Goal: Task Accomplishment & Management: Manage account settings

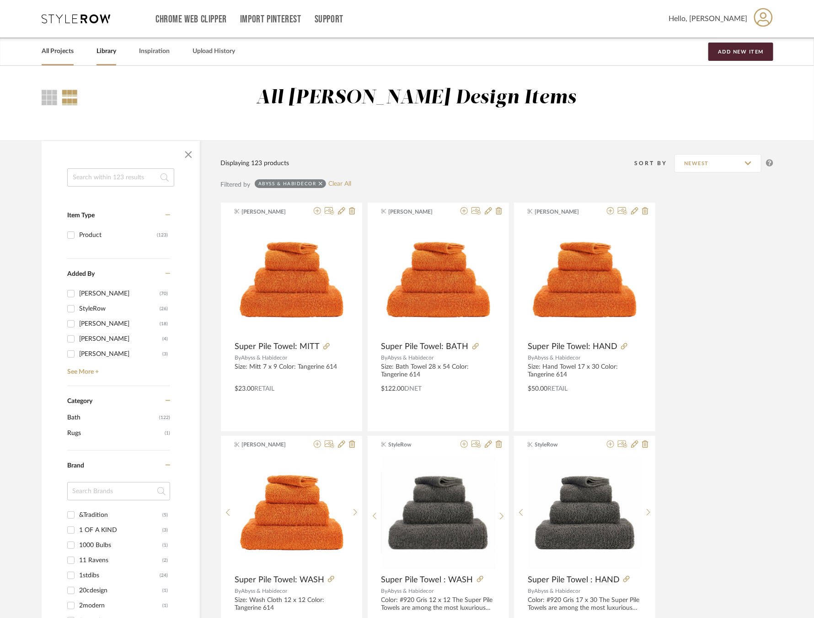
click at [53, 51] on link "All Projects" at bounding box center [58, 51] width 32 height 12
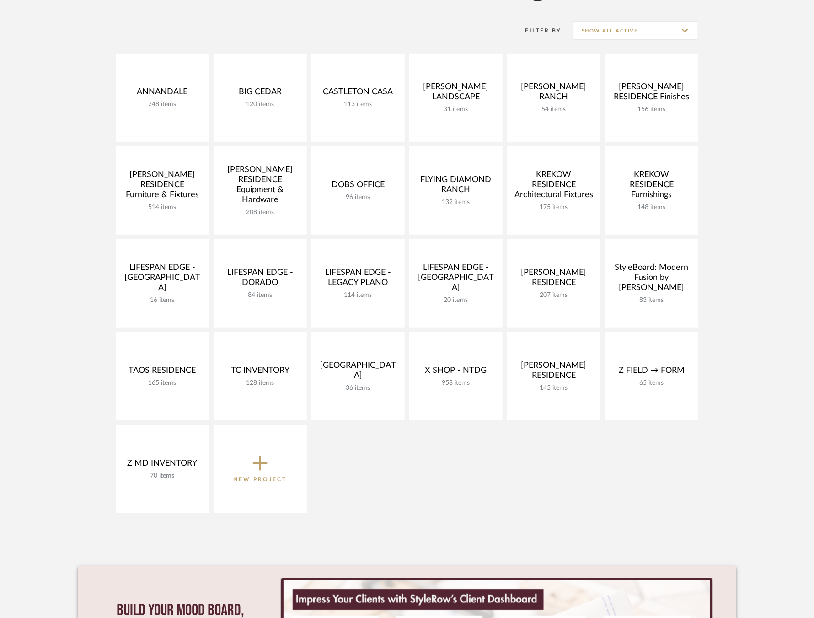
scroll to position [168, 0]
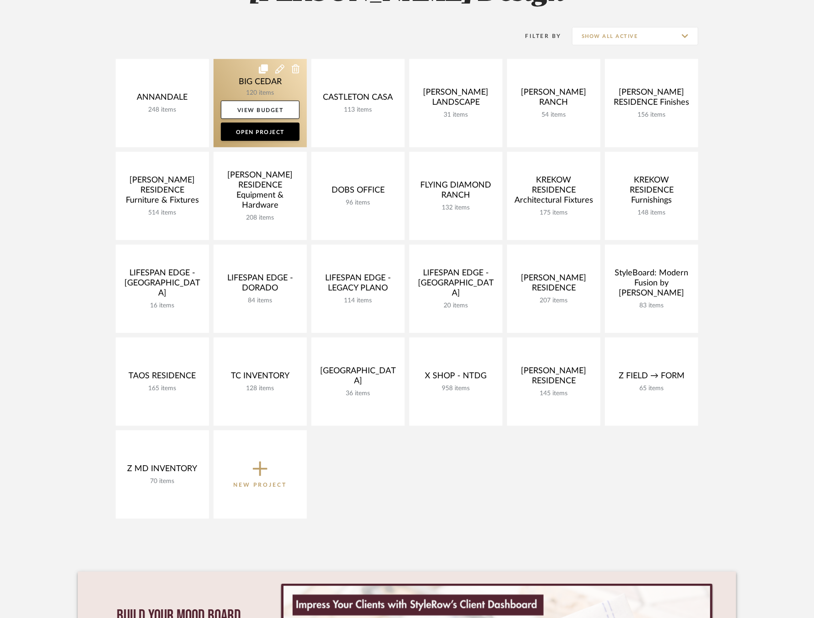
click at [235, 77] on link at bounding box center [260, 103] width 93 height 88
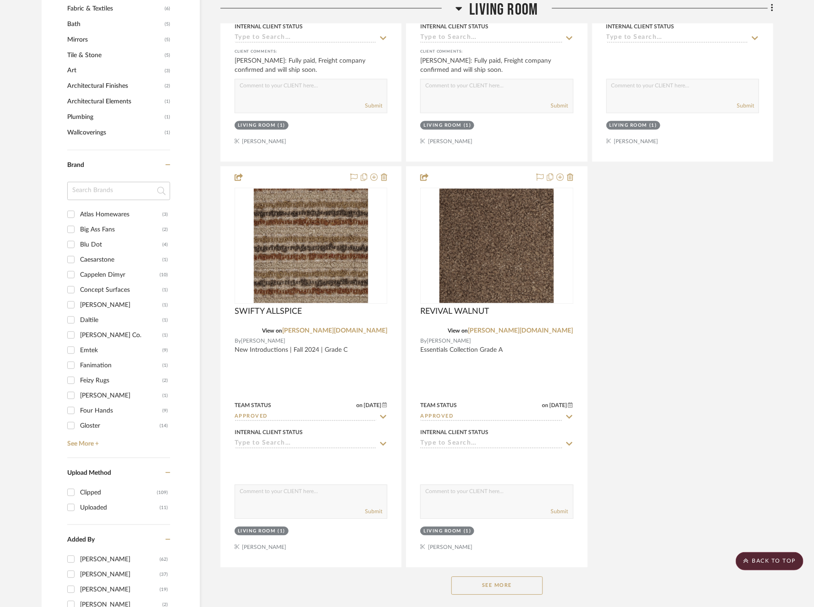
scroll to position [909, 0]
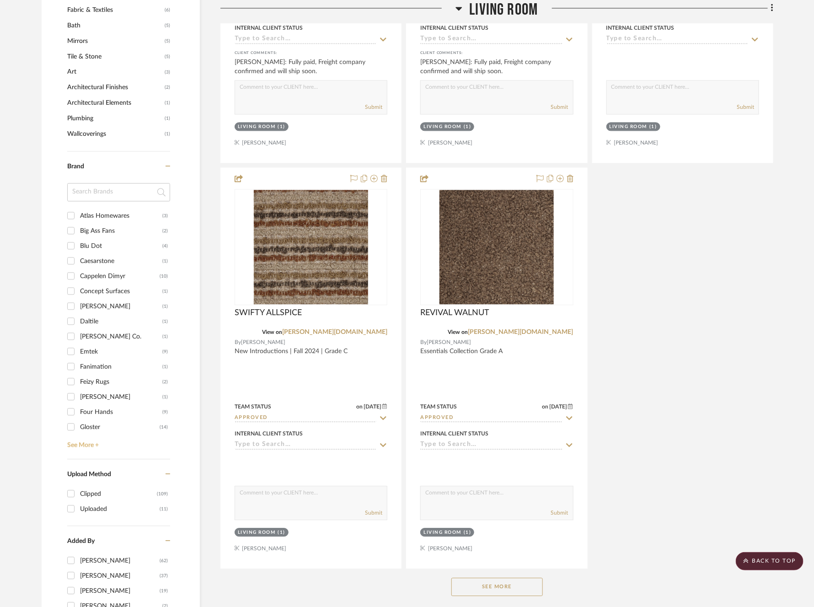
click at [76, 441] on link "See More +" at bounding box center [117, 441] width 105 height 15
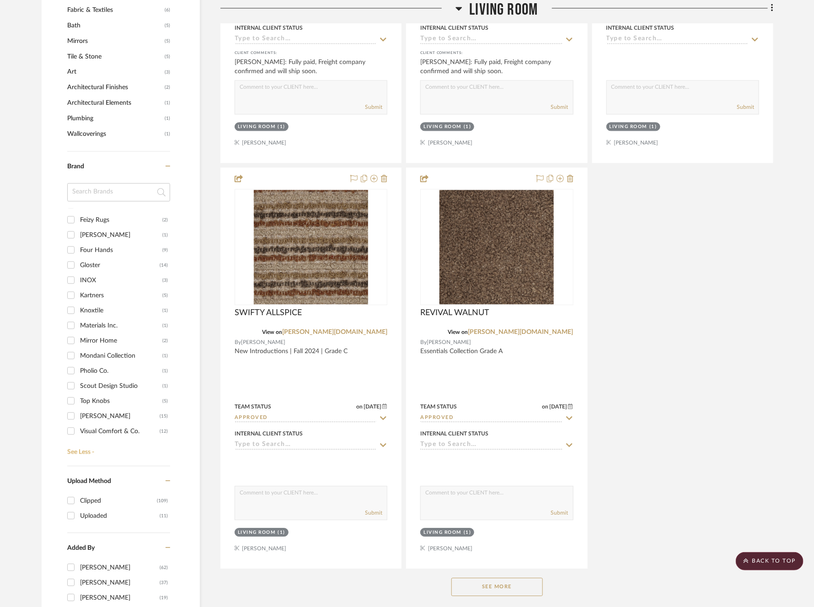
scroll to position [174, 0]
click at [104, 417] on div "Visual Comfort & Co." at bounding box center [120, 419] width 80 height 15
click at [78, 417] on input "Visual Comfort & Co. (12)" at bounding box center [71, 418] width 15 height 15
checkbox input "true"
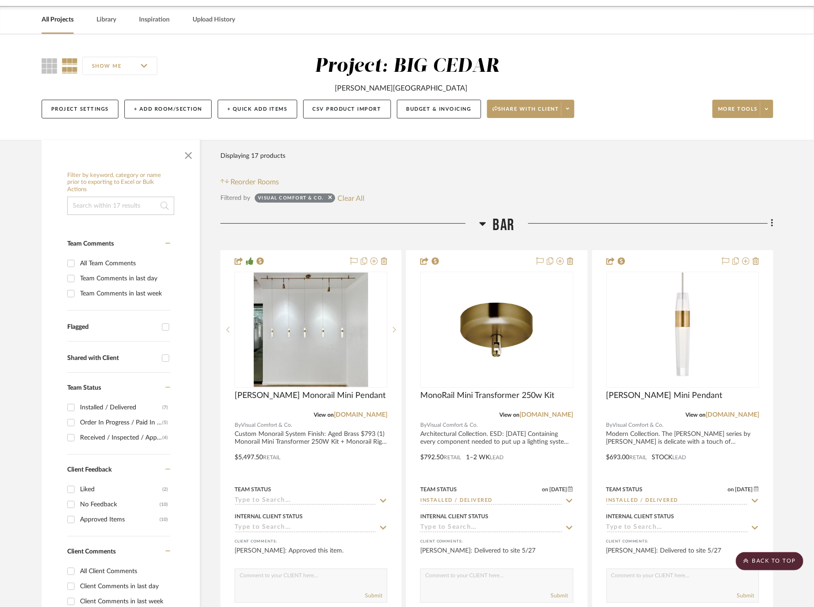
scroll to position [0, 0]
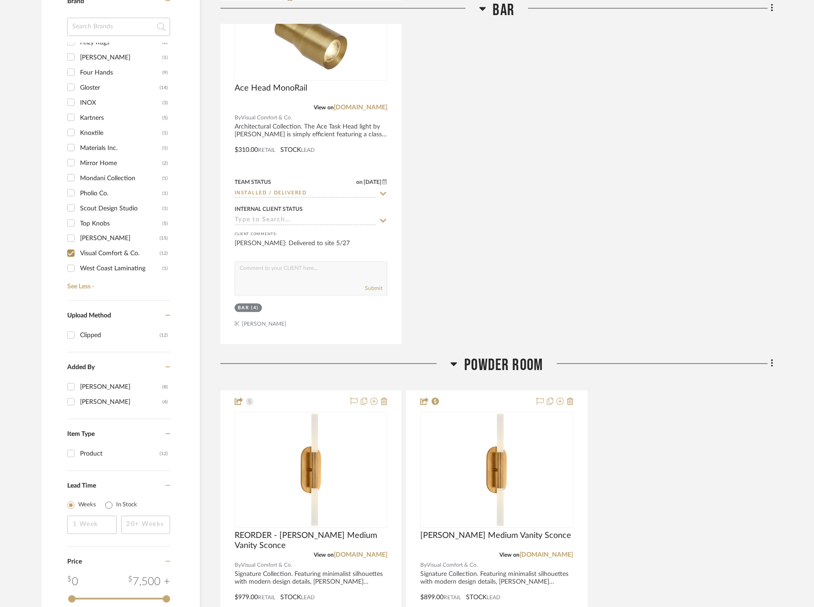
scroll to position [1092, 0]
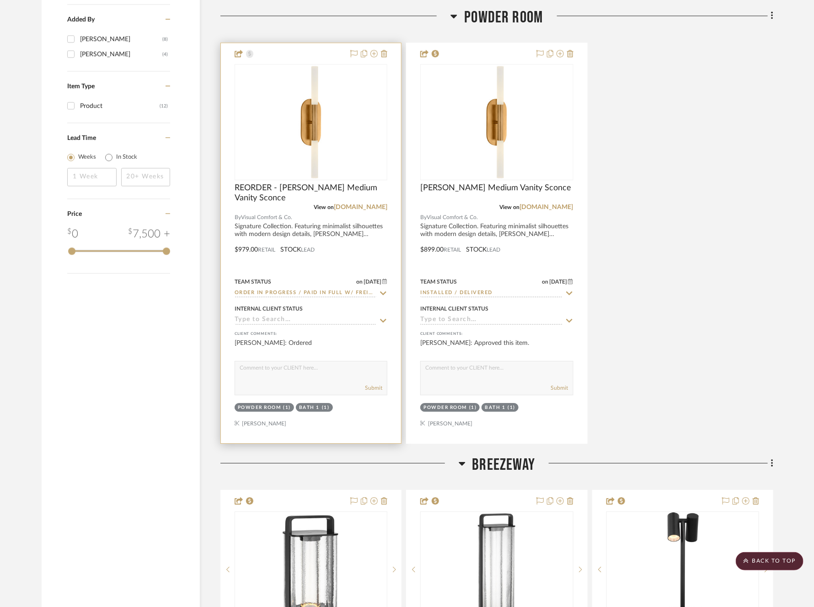
click at [384, 289] on icon at bounding box center [383, 292] width 8 height 7
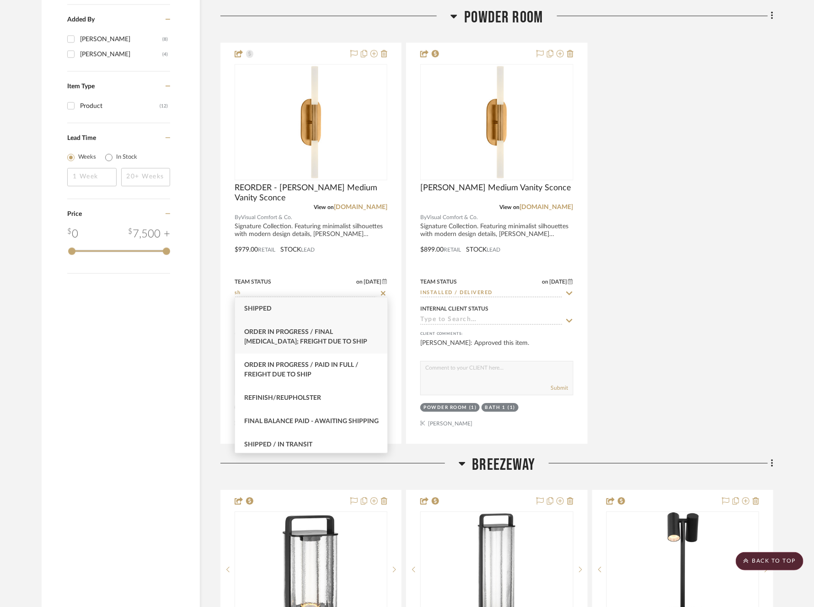
scroll to position [36, 0]
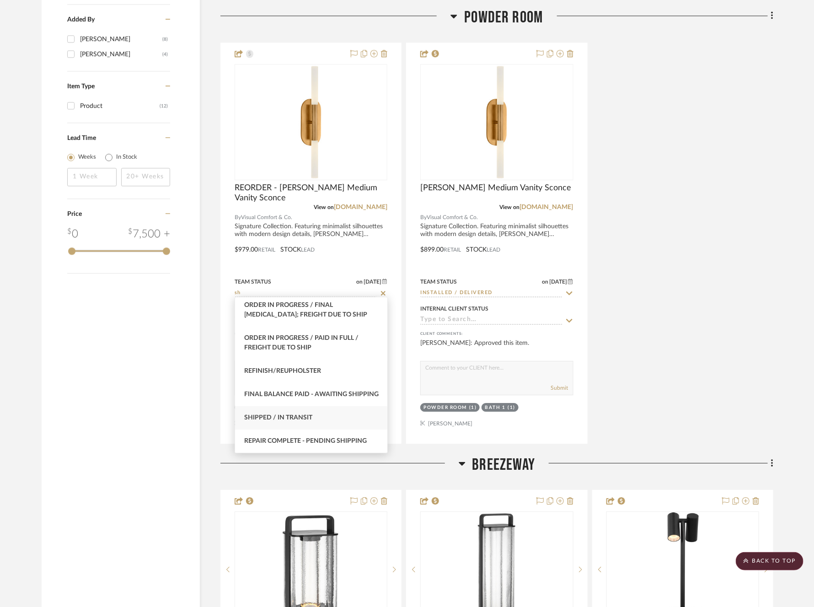
type input "sh"
click at [314, 420] on div "Shipped / In Transit" at bounding box center [311, 417] width 152 height 23
type input "[DATE]"
type input "Shipped / In Transit"
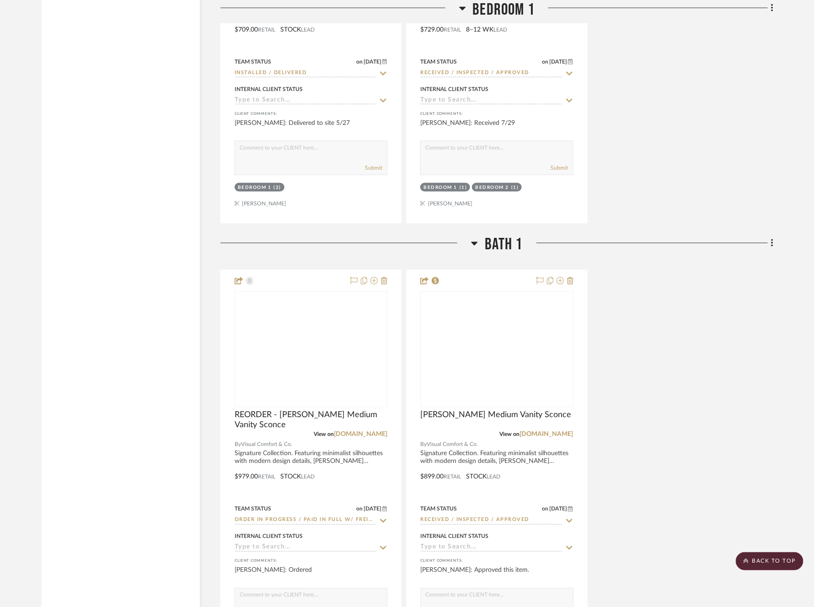
scroll to position [2393, 0]
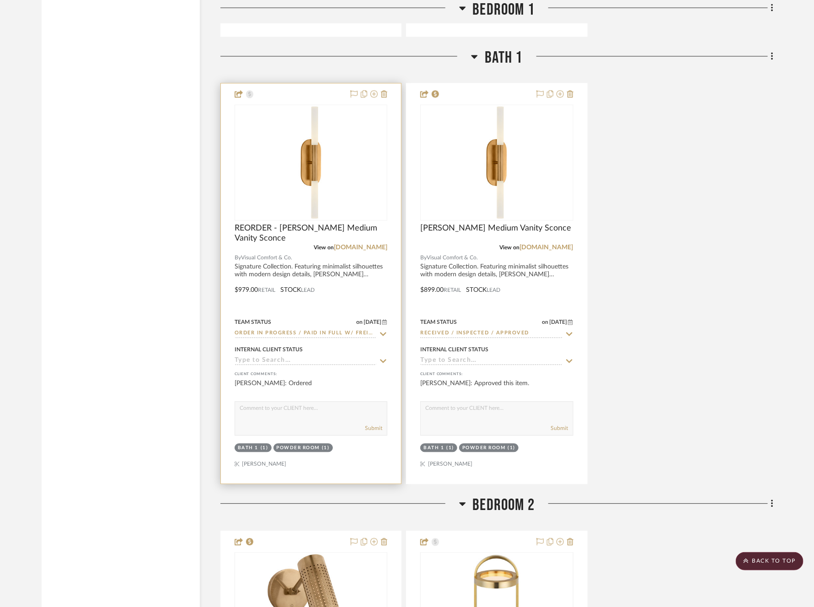
click at [383, 332] on icon at bounding box center [383, 334] width 6 height 4
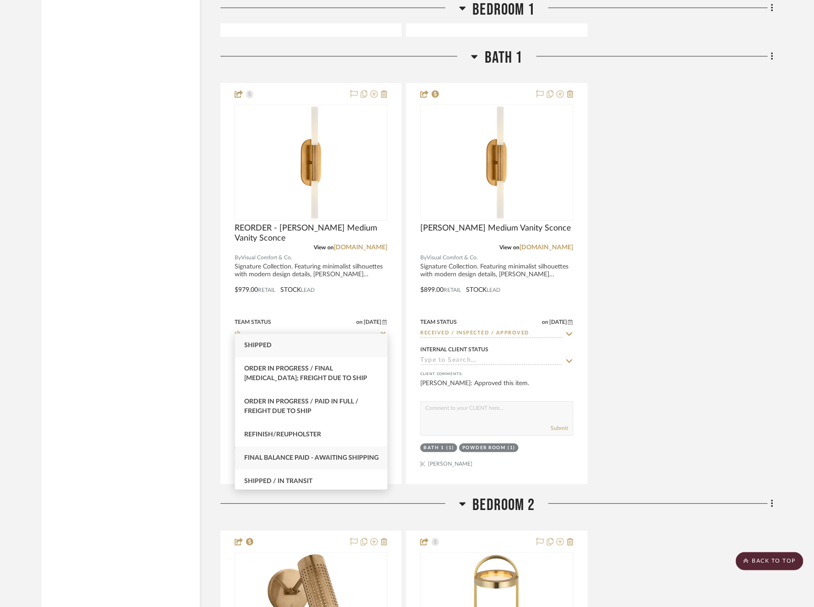
scroll to position [36, 0]
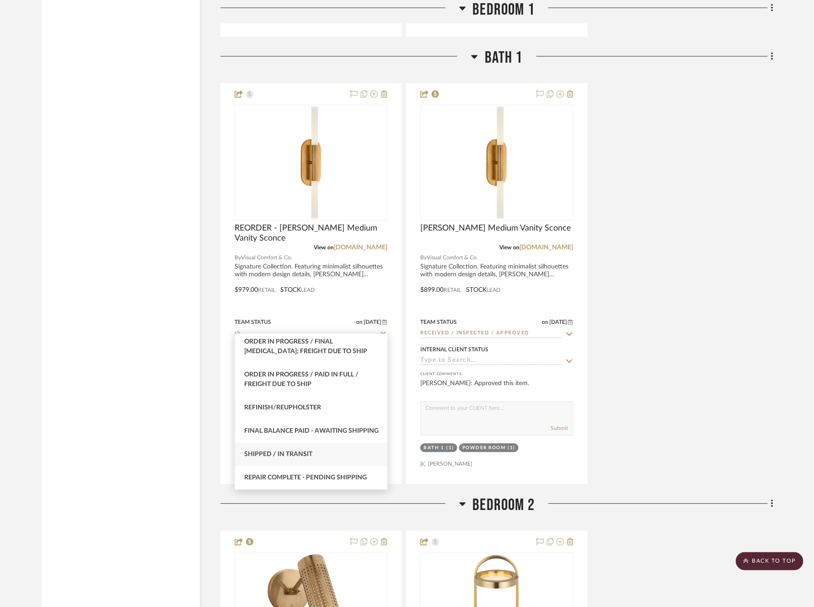
type input "sh"
click at [353, 453] on div "Shipped / In Transit" at bounding box center [311, 454] width 152 height 23
type input "[DATE]"
type input "Shipped / In Transit"
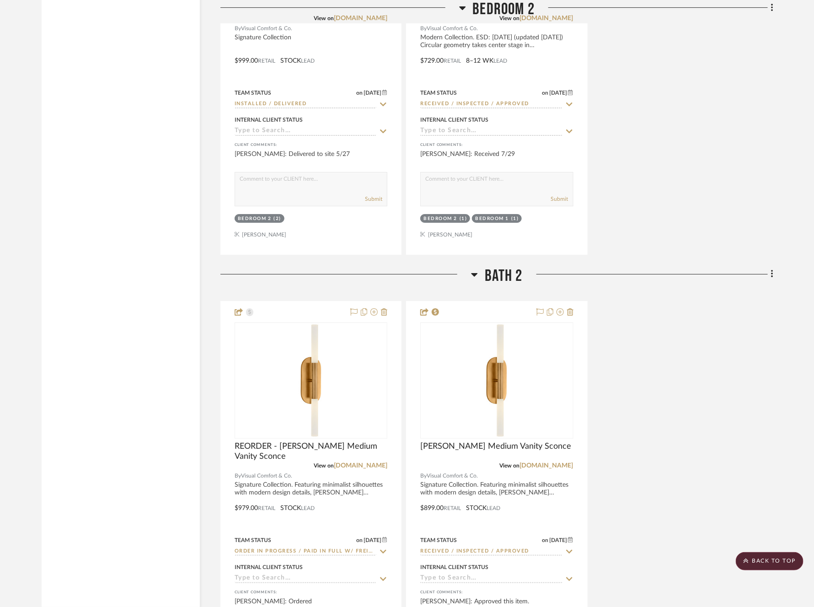
scroll to position [3213, 0]
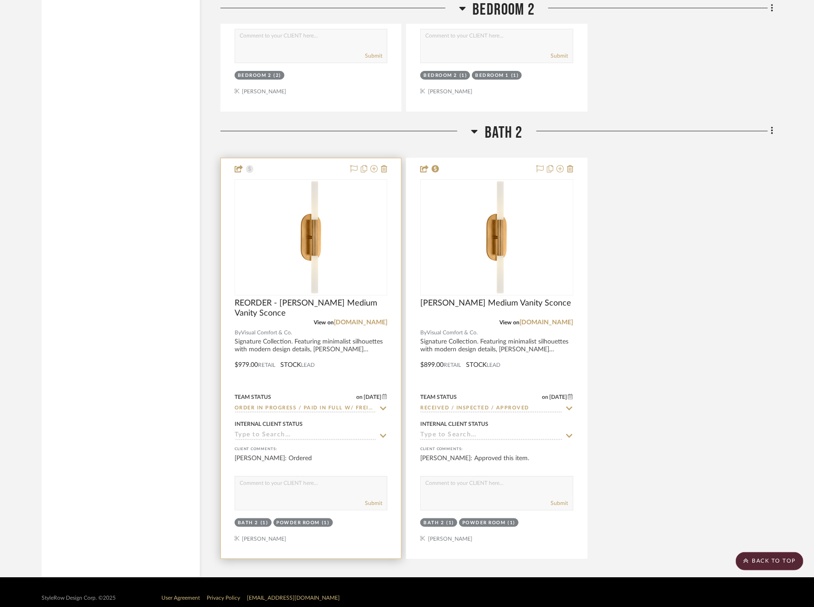
click at [382, 405] on icon at bounding box center [383, 408] width 8 height 7
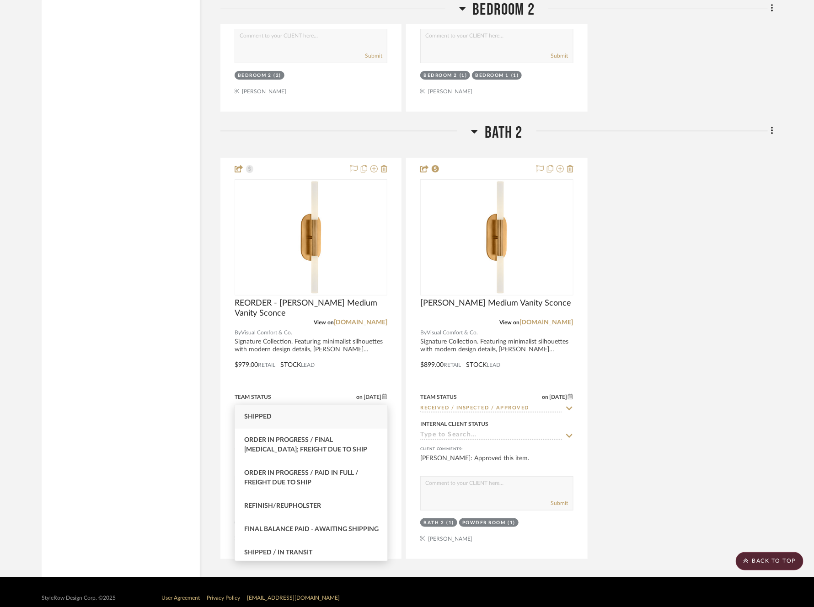
scroll to position [36, 0]
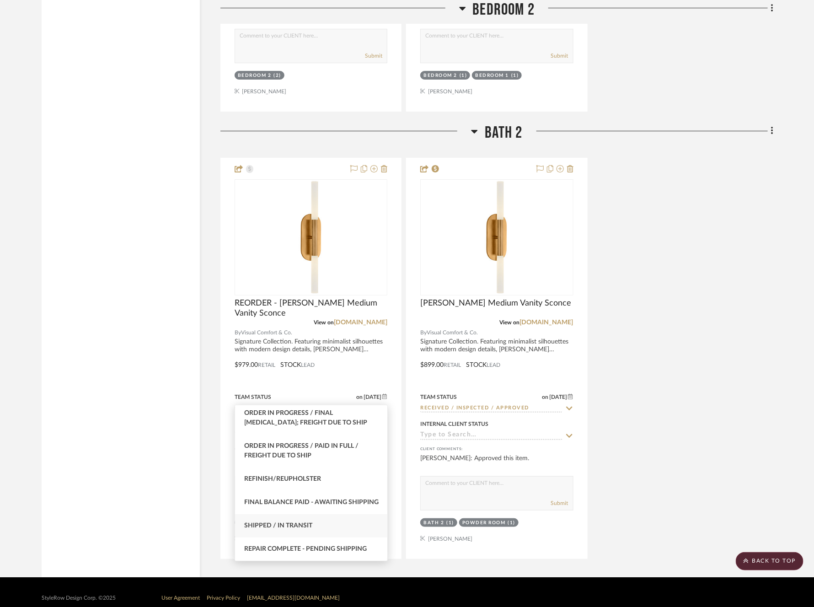
type input "sh"
click at [304, 524] on span "Shipped / In Transit" at bounding box center [278, 525] width 68 height 6
type input "[DATE]"
type input "Shipped / In Transit"
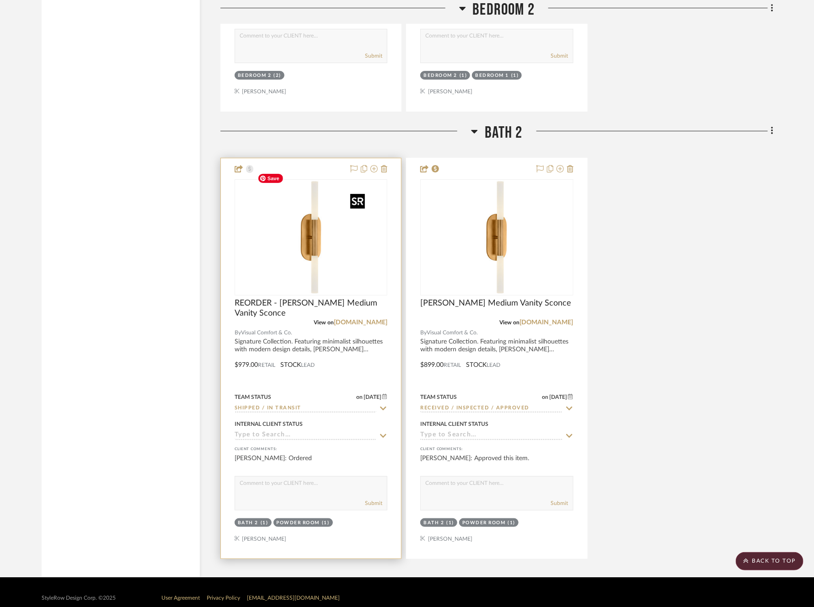
click at [0, 0] on img at bounding box center [0, 0] width 0 height 0
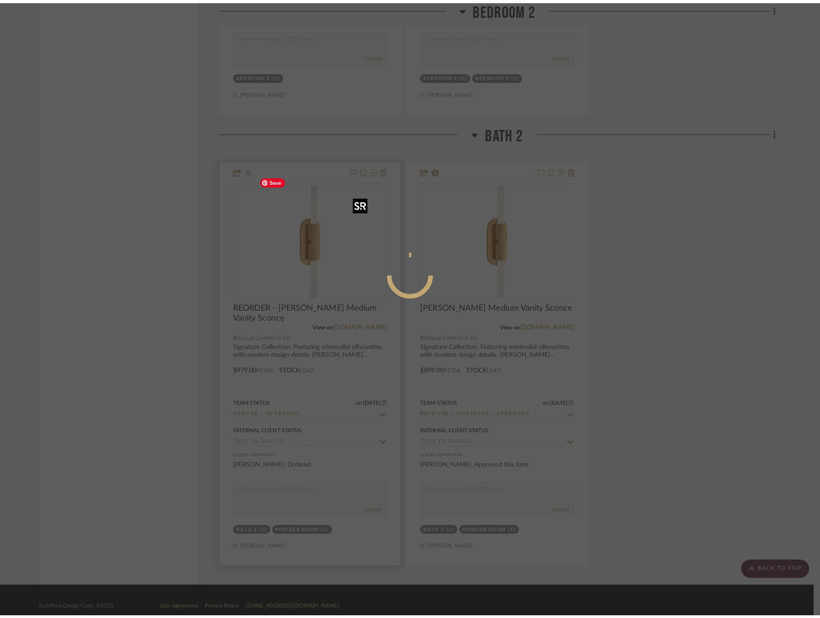
scroll to position [0, 0]
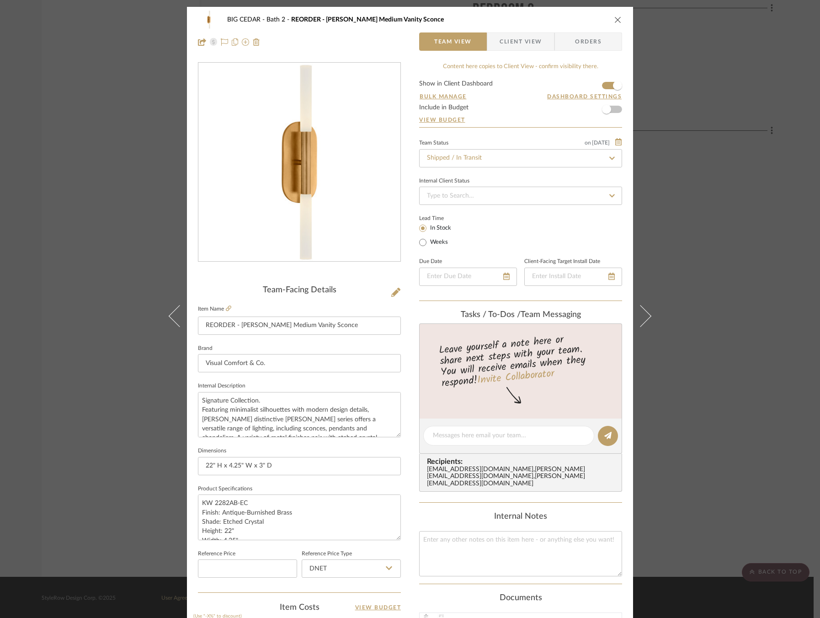
click at [518, 39] on span "Client View" at bounding box center [521, 41] width 42 height 18
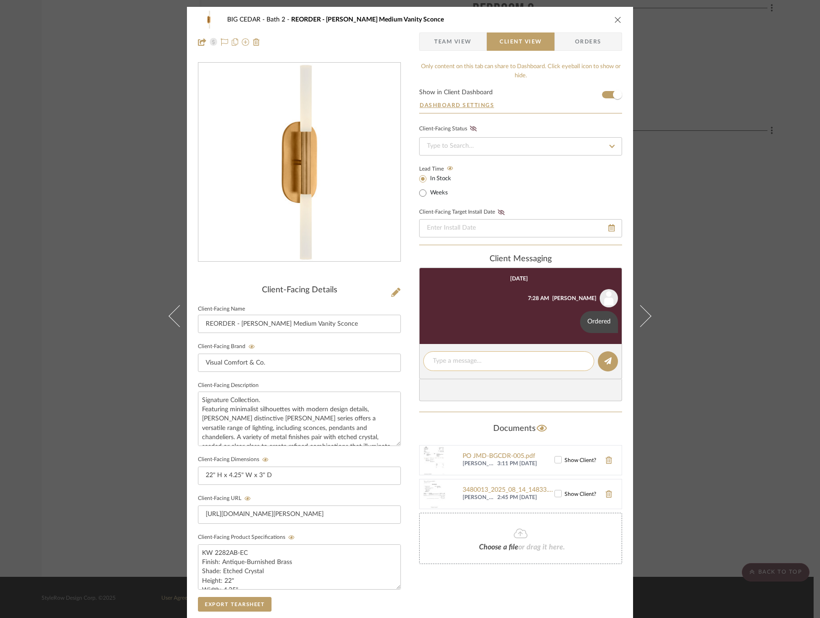
click at [504, 355] on div at bounding box center [508, 361] width 171 height 20
click at [498, 358] on textarea at bounding box center [509, 361] width 152 height 10
drag, startPoint x: 460, startPoint y: 361, endPoint x: 420, endPoint y: 361, distance: 40.7
click at [423, 361] on div "Shipped" at bounding box center [508, 361] width 171 height 20
type textarea "Shipped"
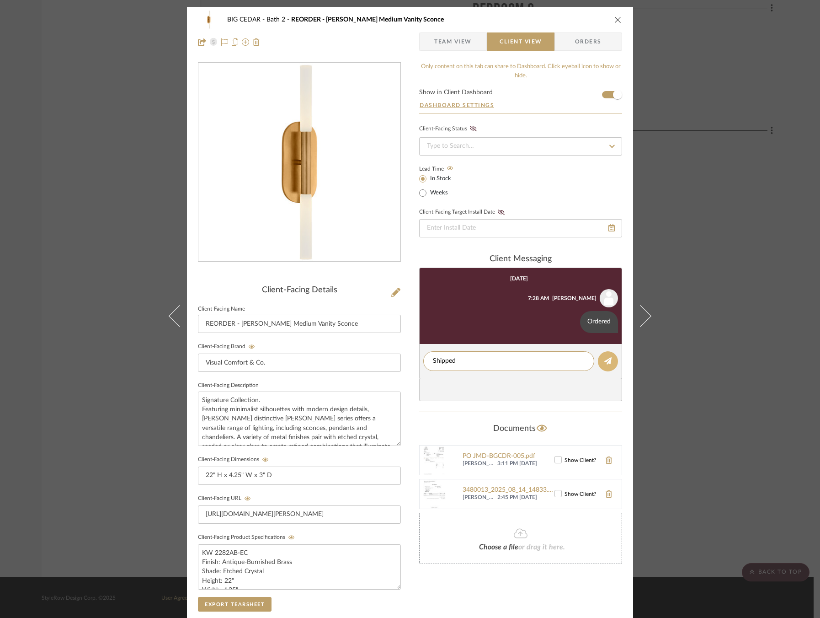
click at [607, 362] on icon at bounding box center [608, 360] width 7 height 7
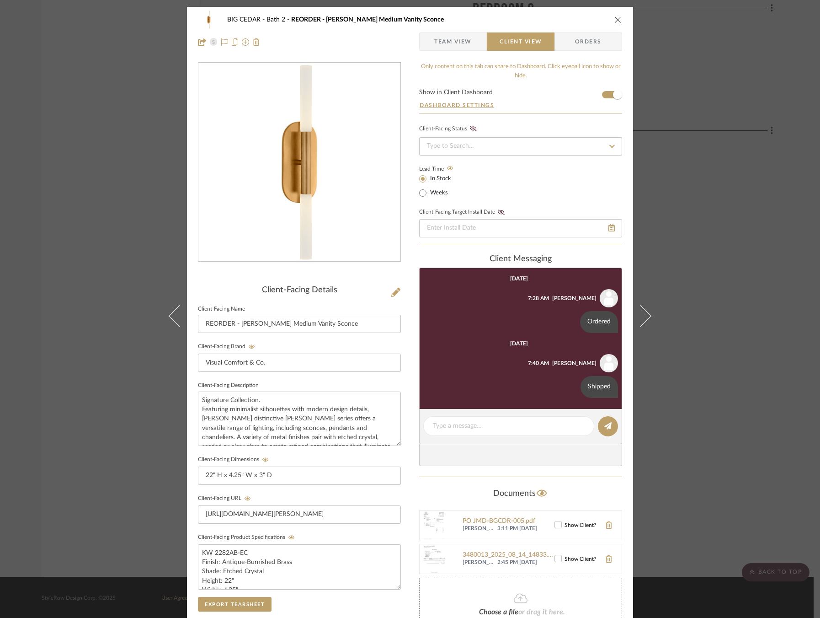
click at [113, 235] on div "BIG CEDAR Bath 2 REORDER - [PERSON_NAME] Medium Vanity Sconce Team View Client …" at bounding box center [410, 309] width 820 height 618
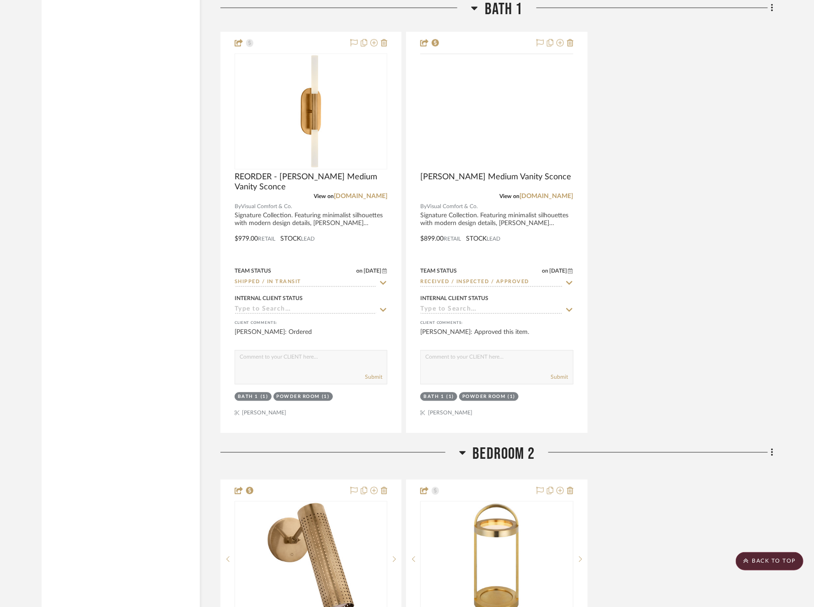
scroll to position [2371, 0]
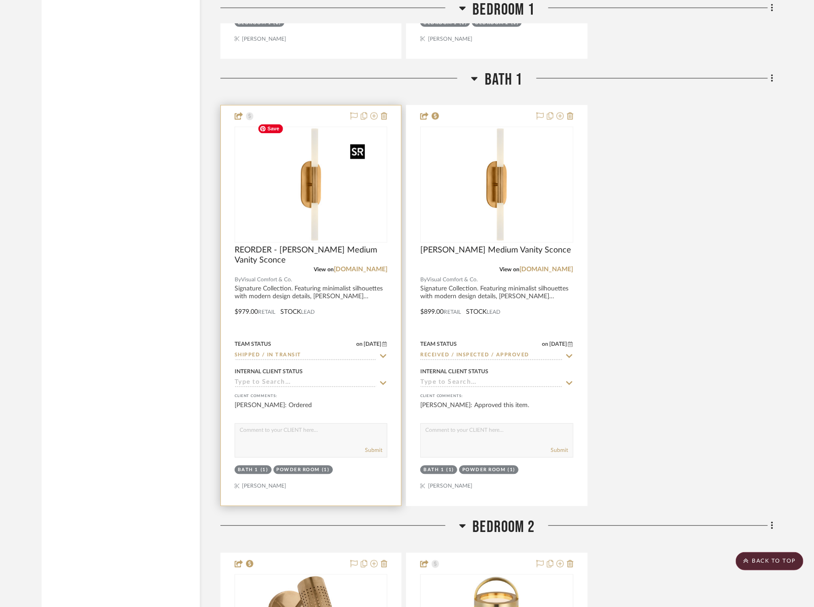
click at [0, 0] on img at bounding box center [0, 0] width 0 height 0
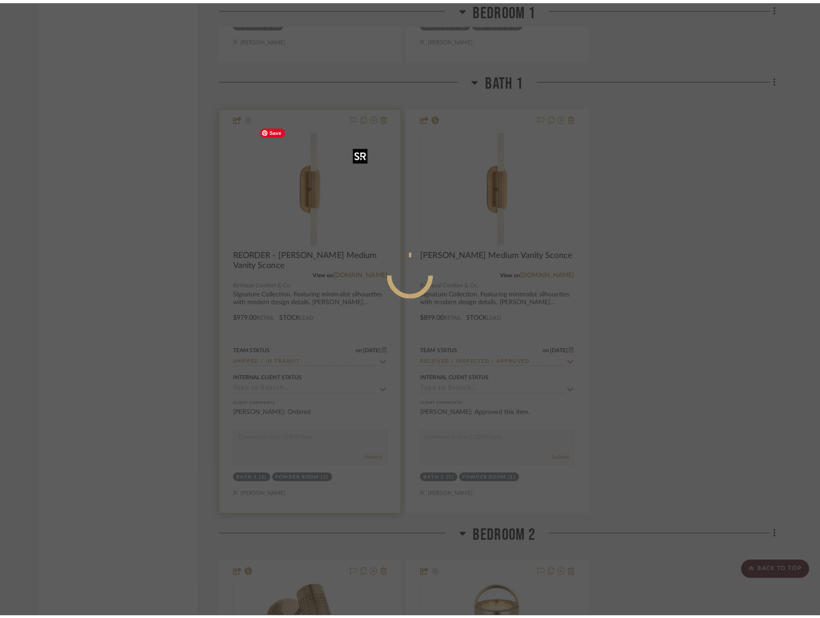
scroll to position [0, 0]
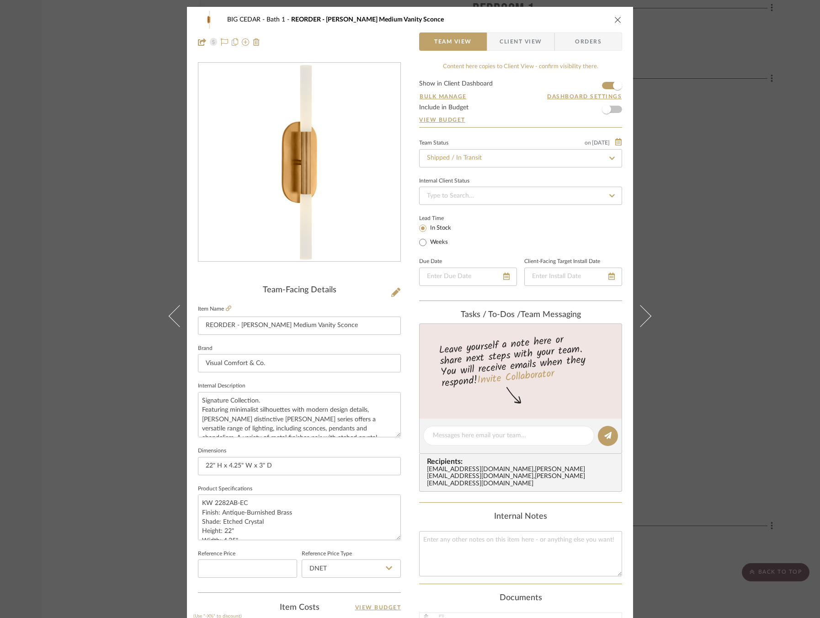
click at [514, 40] on span "Client View" at bounding box center [521, 41] width 42 height 18
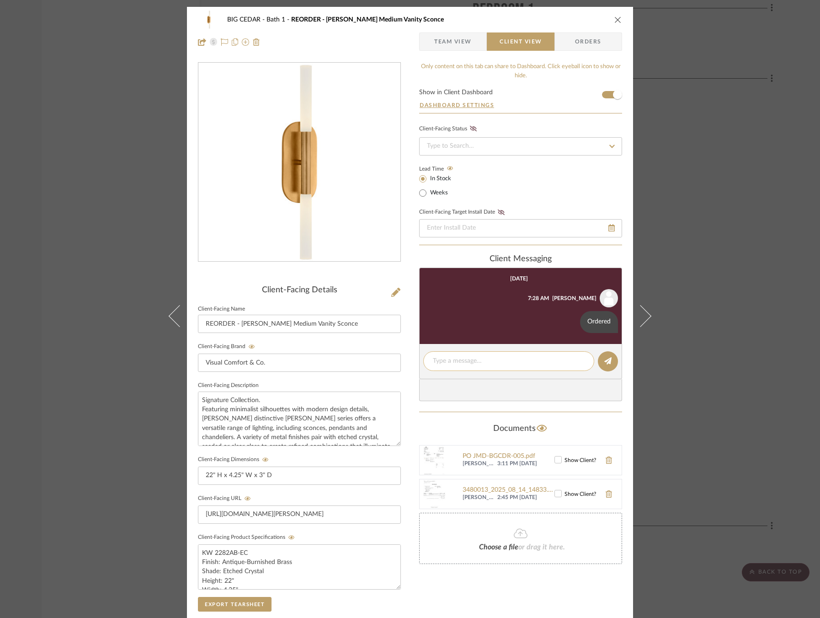
click at [471, 362] on textarea at bounding box center [509, 361] width 152 height 10
paste textarea "Shipped"
type textarea "Shipped"
click at [605, 357] on icon at bounding box center [608, 360] width 7 height 7
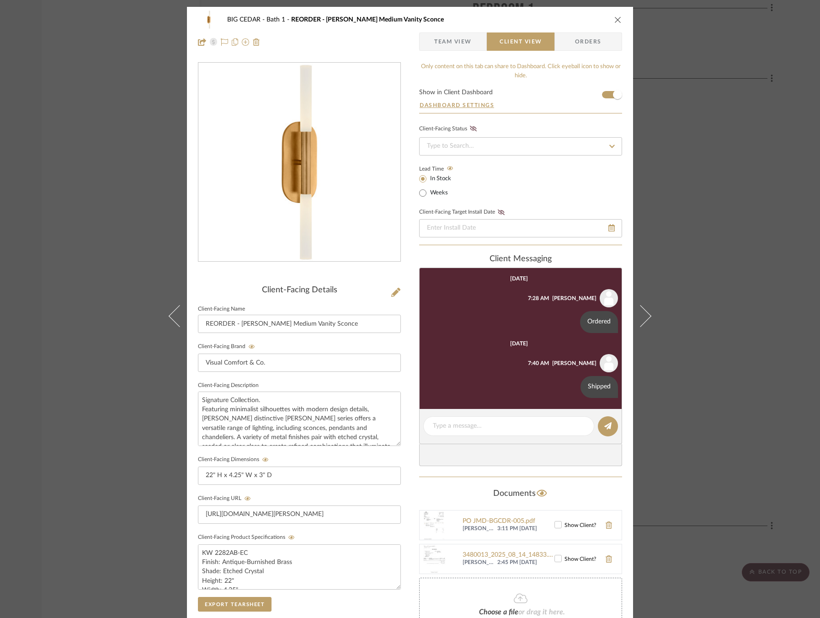
click at [123, 207] on div "BIG CEDAR Bath 1 REORDER - [PERSON_NAME] Medium Vanity Sconce Team View Client …" at bounding box center [410, 309] width 820 height 618
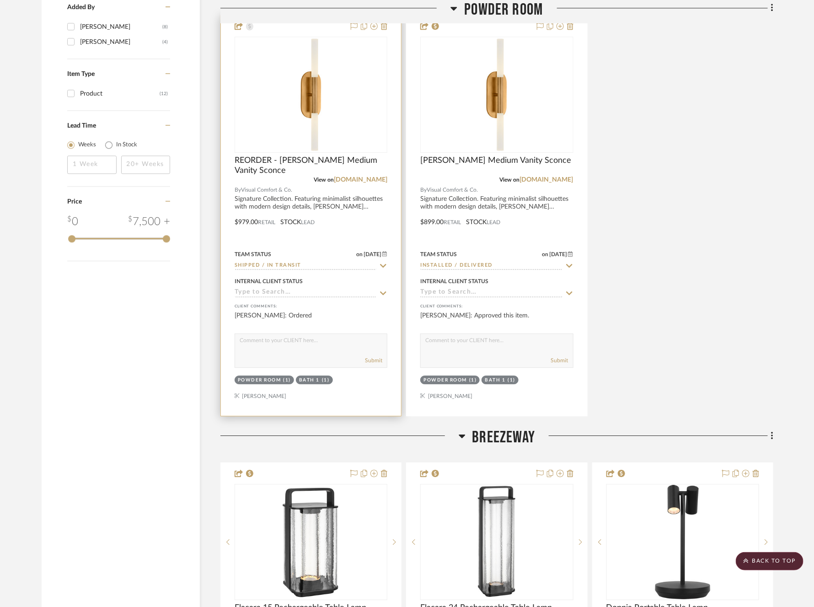
scroll to position [1039, 0]
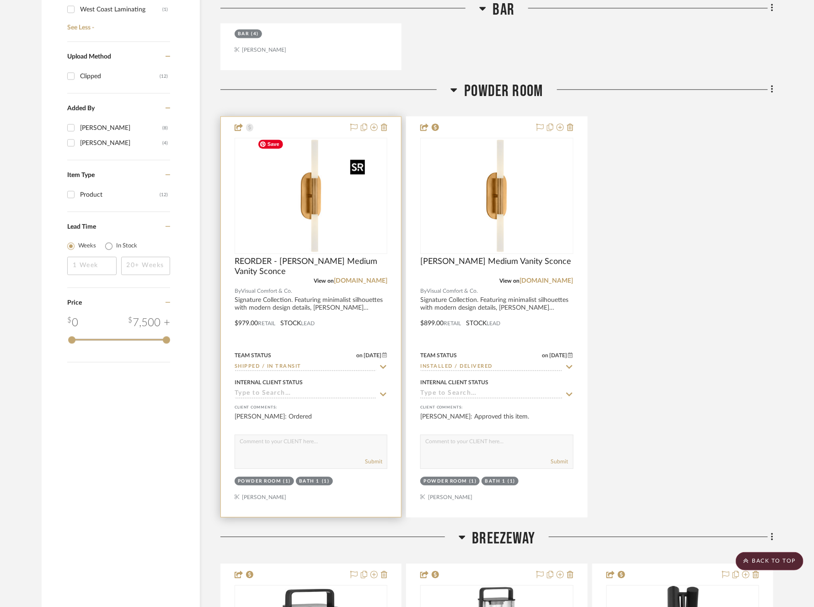
click at [0, 0] on img at bounding box center [0, 0] width 0 height 0
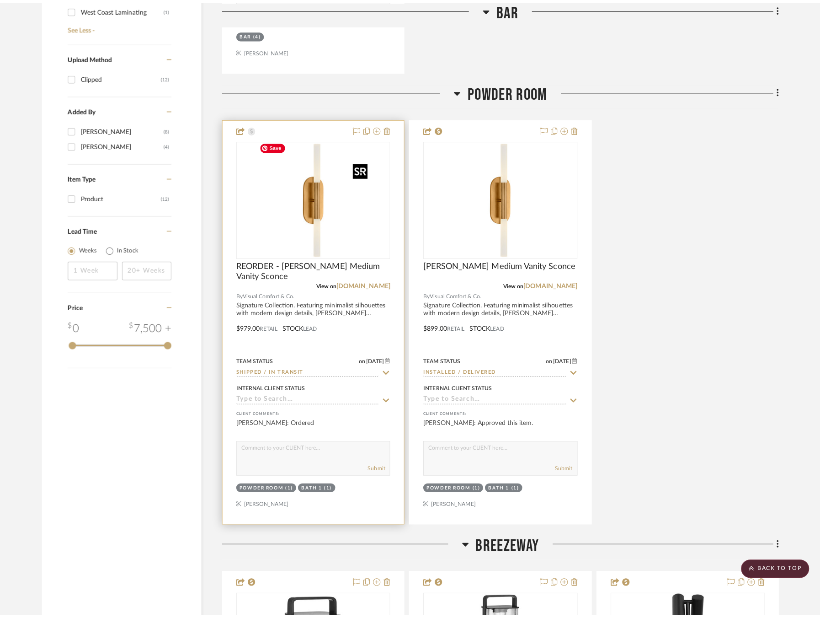
scroll to position [0, 0]
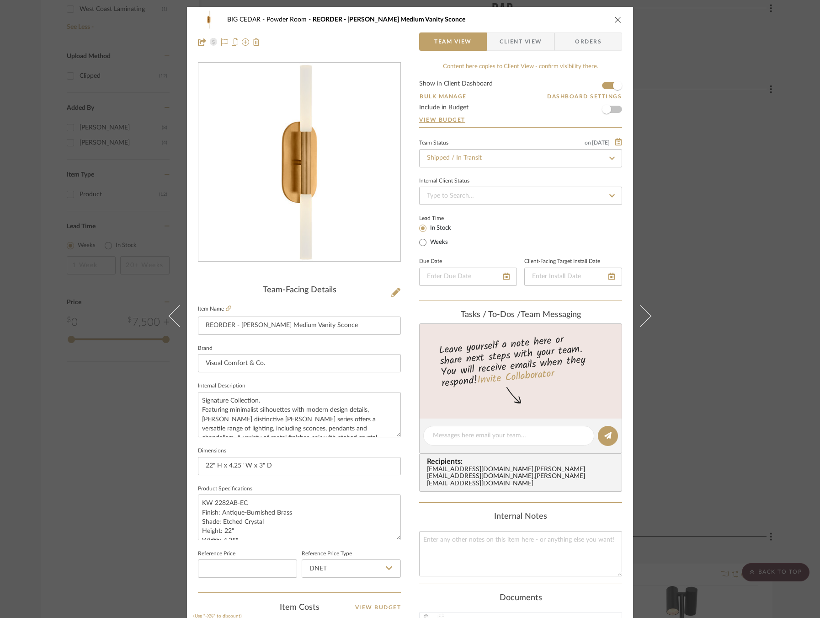
click at [514, 40] on span "Client View" at bounding box center [521, 41] width 42 height 18
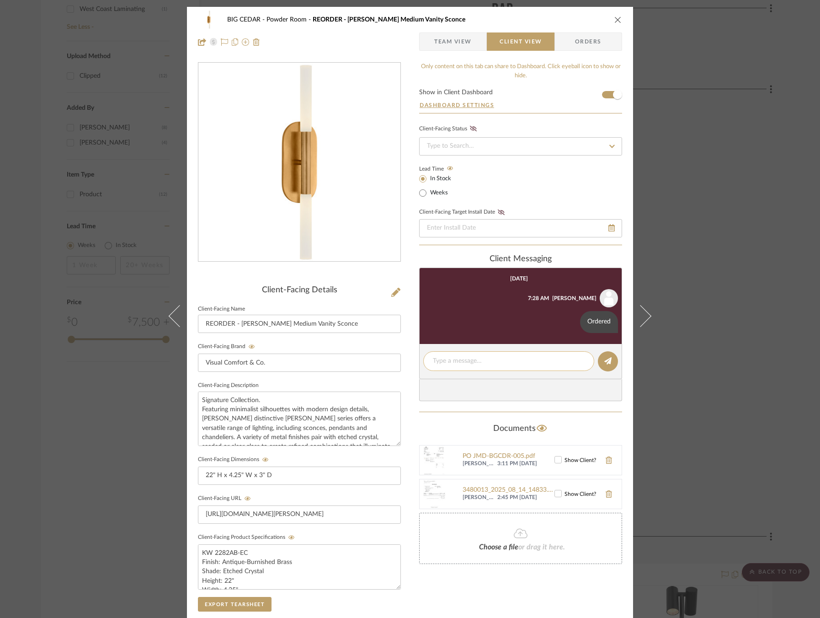
click at [512, 359] on textarea at bounding box center [509, 361] width 152 height 10
paste textarea "Shipped"
type textarea "Shipped"
click at [605, 358] on icon at bounding box center [608, 360] width 7 height 7
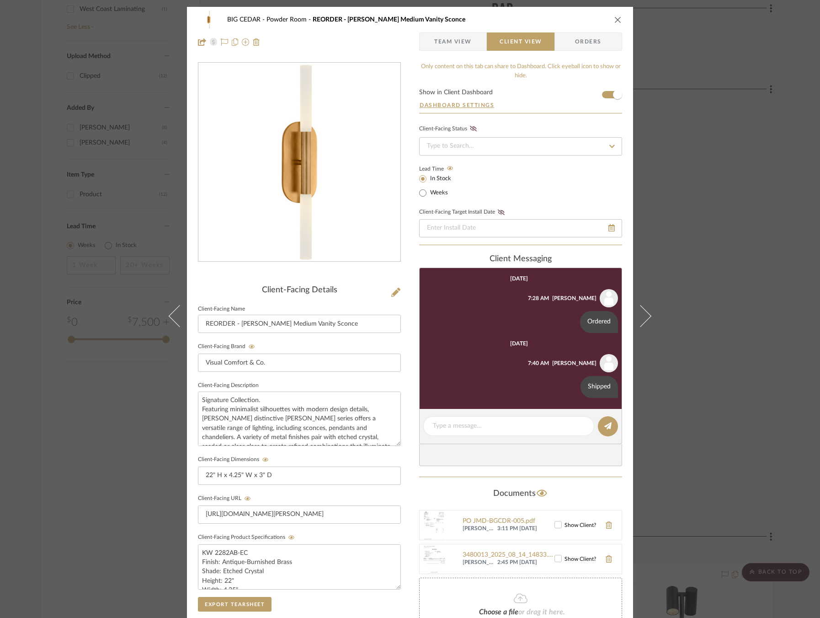
click at [726, 270] on div "BIG CEDAR Powder Room REORDER - [PERSON_NAME] Medium Vanity Sconce Team View Cl…" at bounding box center [410, 309] width 820 height 618
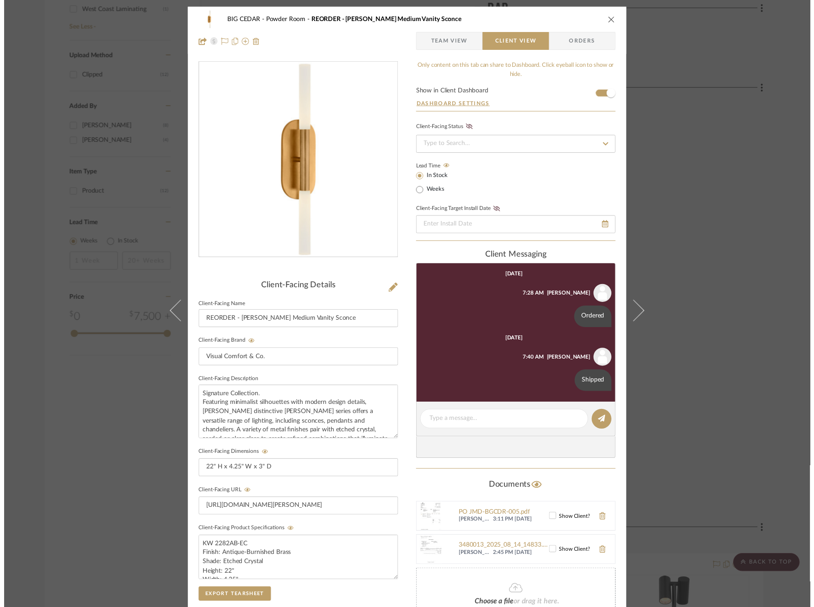
scroll to position [1018, 0]
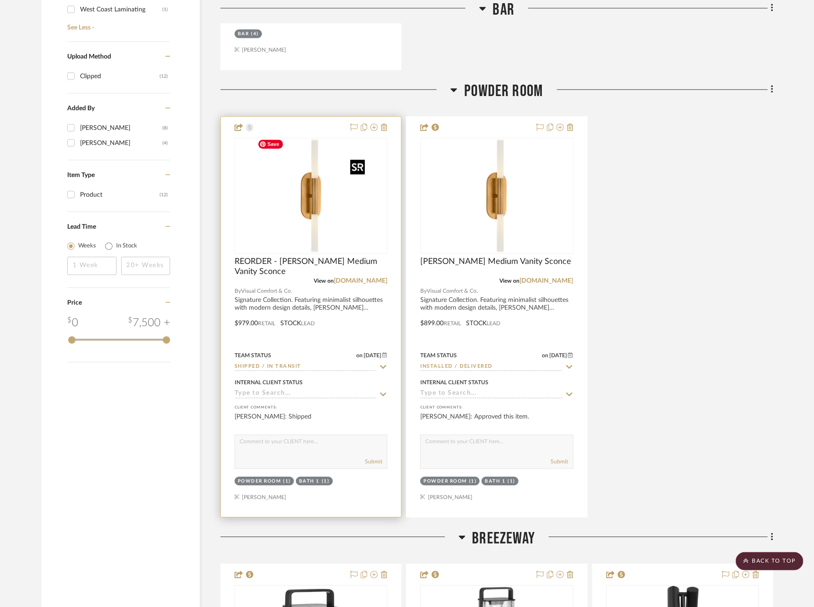
click at [337, 185] on img "0" at bounding box center [311, 196] width 114 height 114
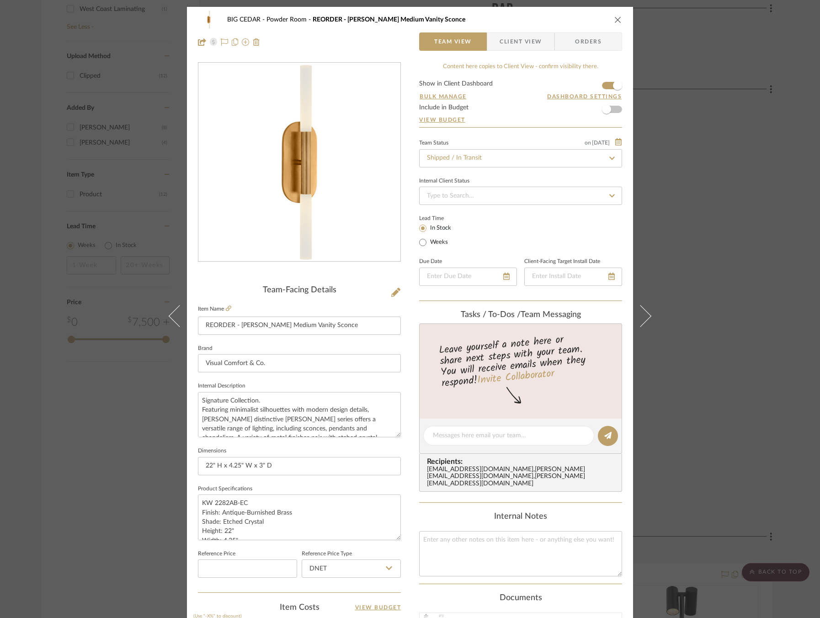
scroll to position [230, 0]
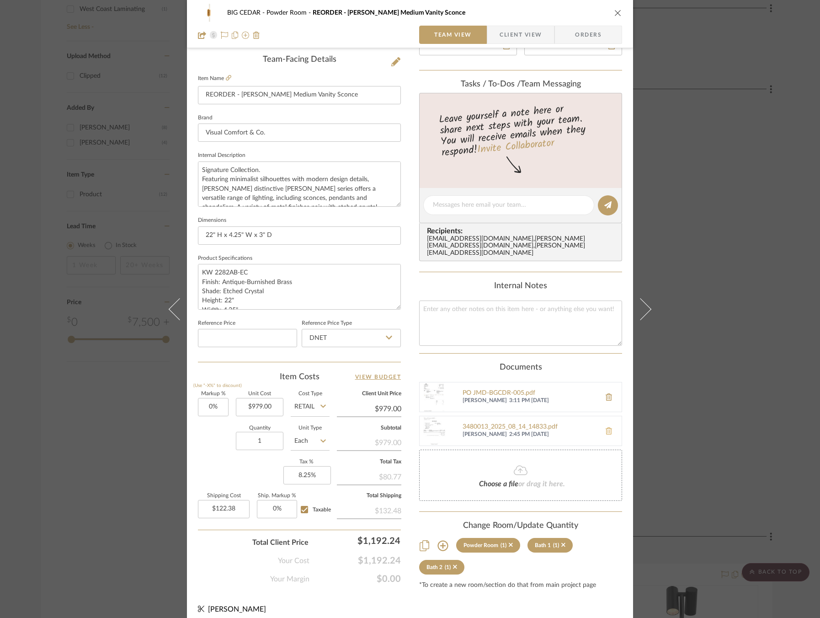
click at [609, 427] on icon at bounding box center [609, 430] width 6 height 7
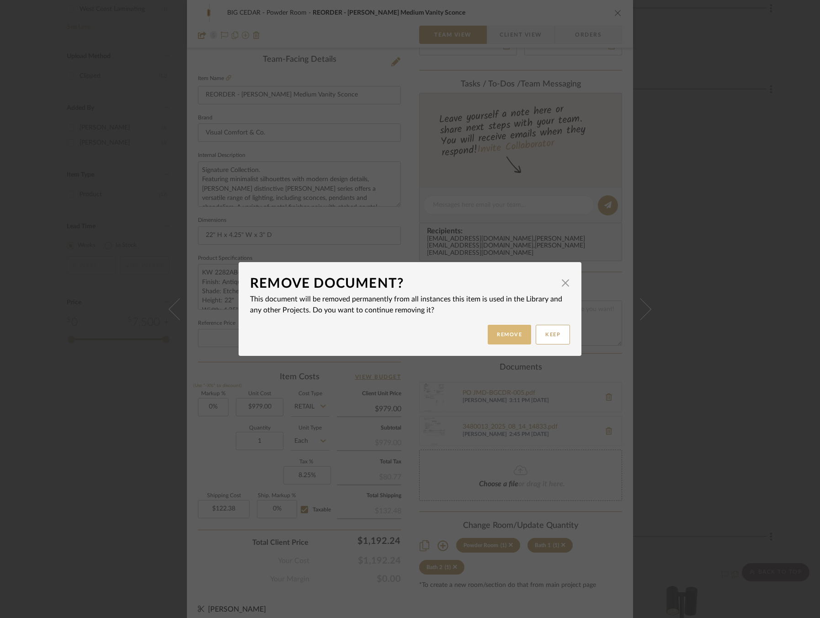
click at [498, 326] on button "Remove" at bounding box center [509, 335] width 43 height 20
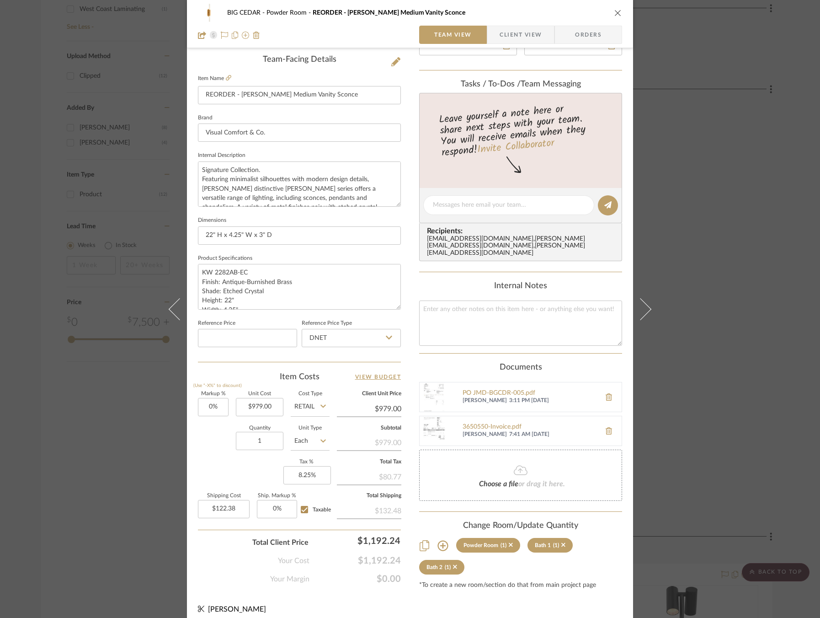
click at [721, 375] on div "BIG CEDAR Powder Room REORDER - [PERSON_NAME] Medium Vanity Sconce Team View Cl…" at bounding box center [410, 309] width 820 height 618
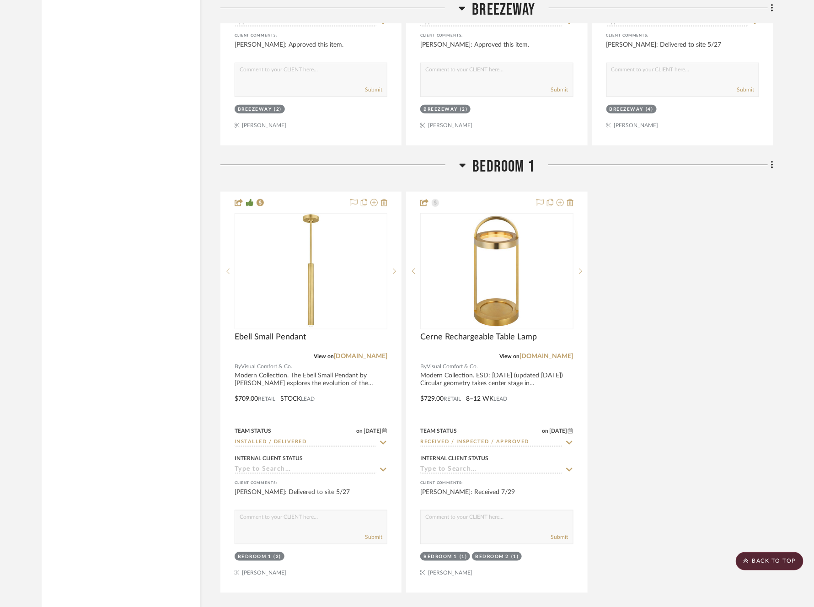
scroll to position [0, 0]
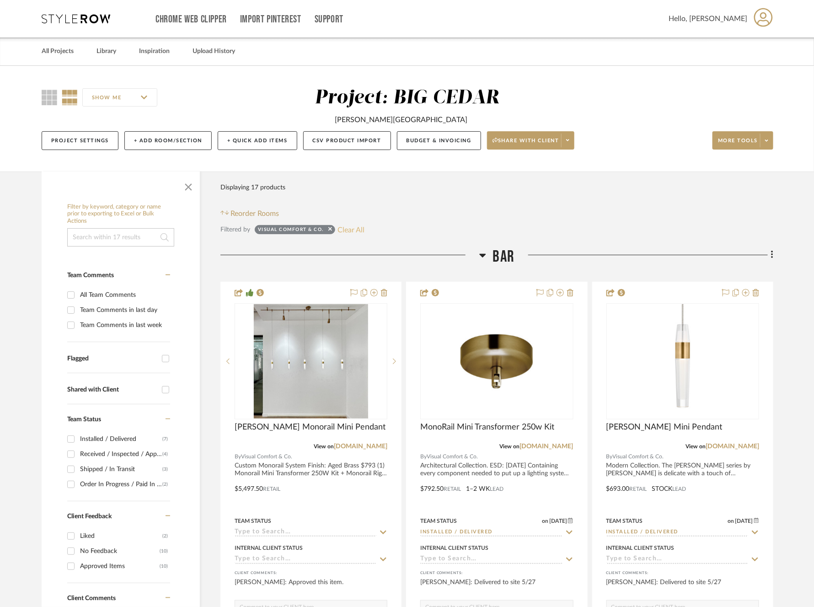
click at [348, 226] on button "Clear All" at bounding box center [350, 230] width 27 height 12
checkbox input "false"
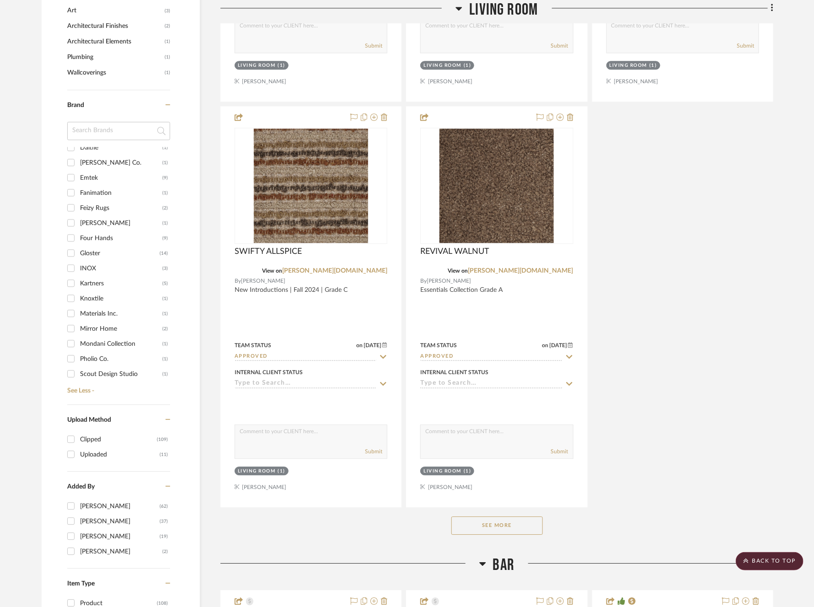
scroll to position [110, 0]
click at [87, 177] on div "Emtek" at bounding box center [121, 180] width 82 height 15
click at [78, 177] on input "Emtek (9)" at bounding box center [71, 179] width 15 height 15
checkbox input "true"
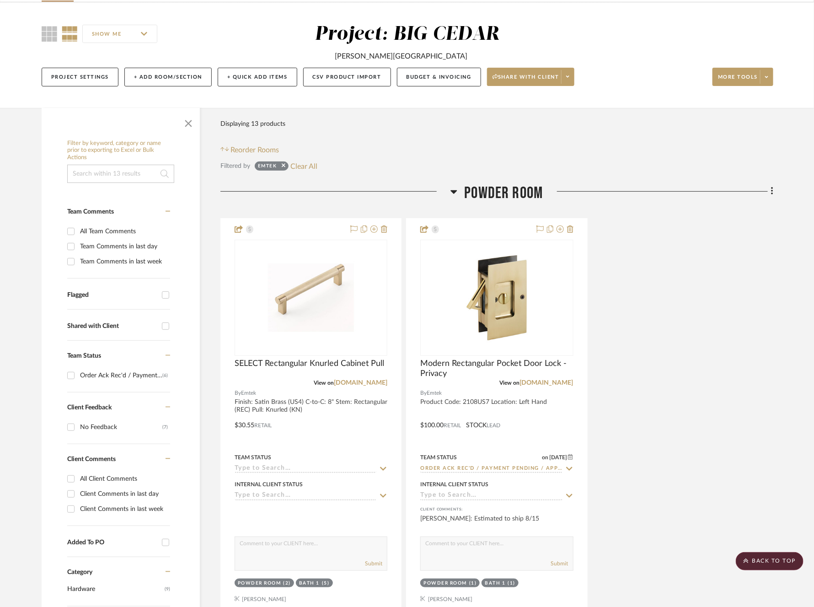
scroll to position [0, 0]
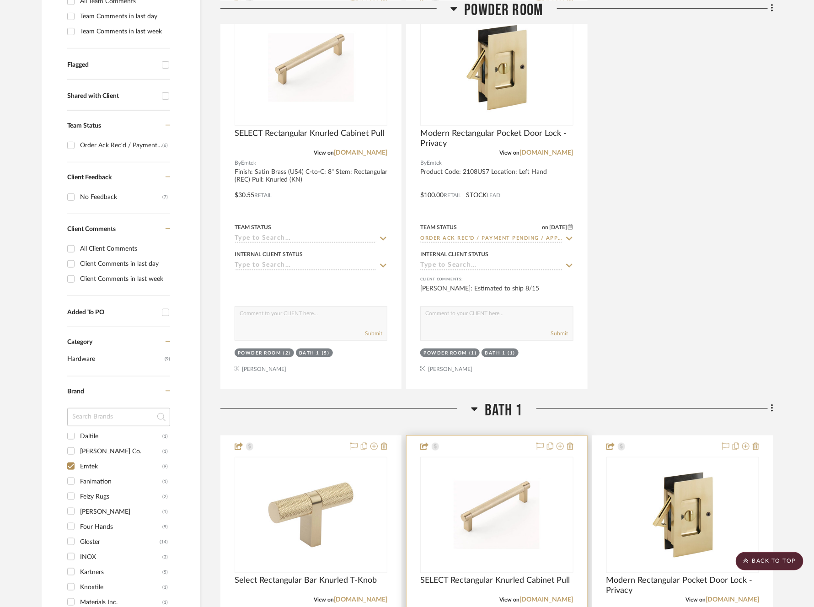
scroll to position [219, 0]
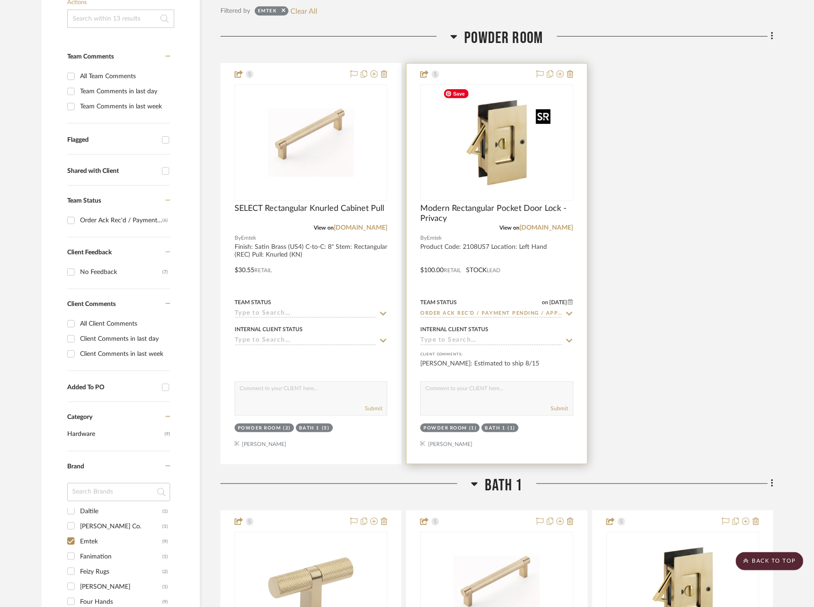
click at [0, 0] on img at bounding box center [0, 0] width 0 height 0
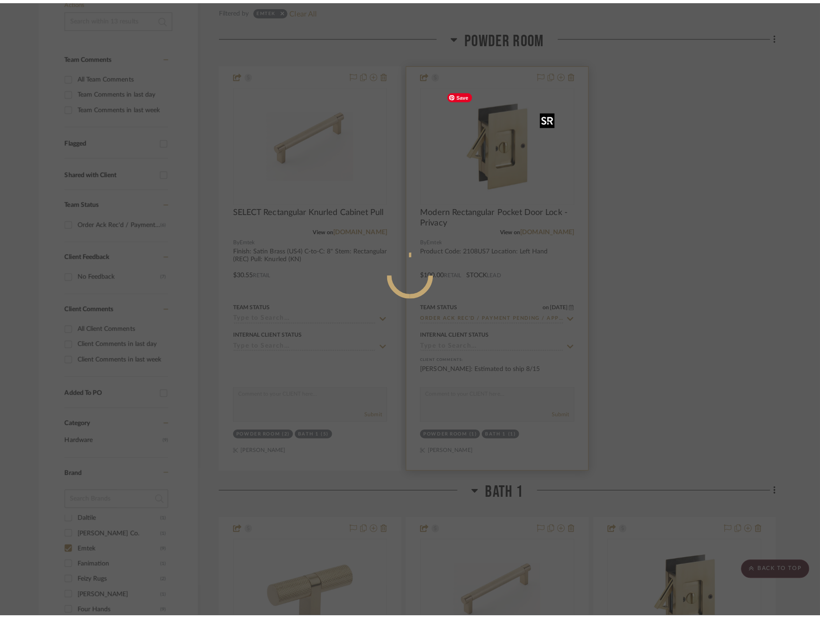
scroll to position [0, 0]
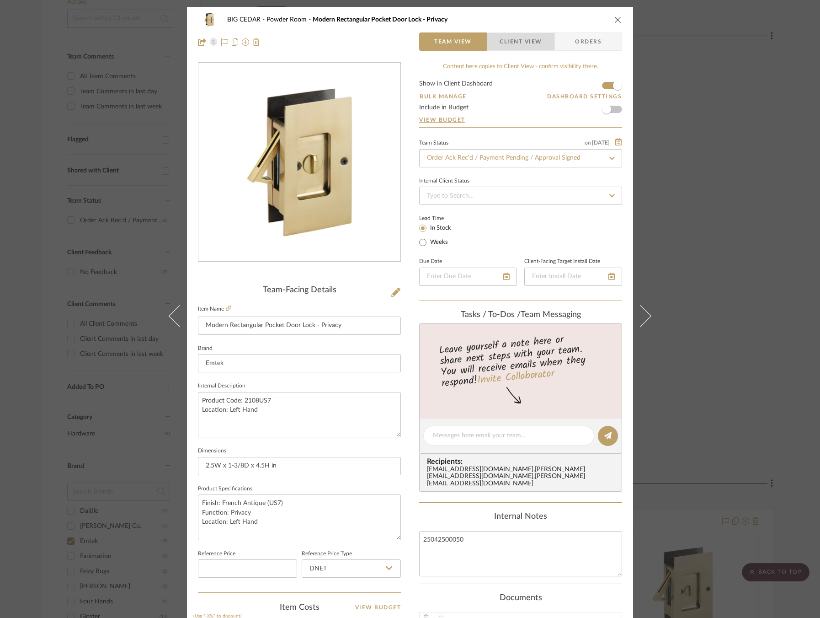
click at [527, 41] on span "Client View" at bounding box center [521, 41] width 42 height 18
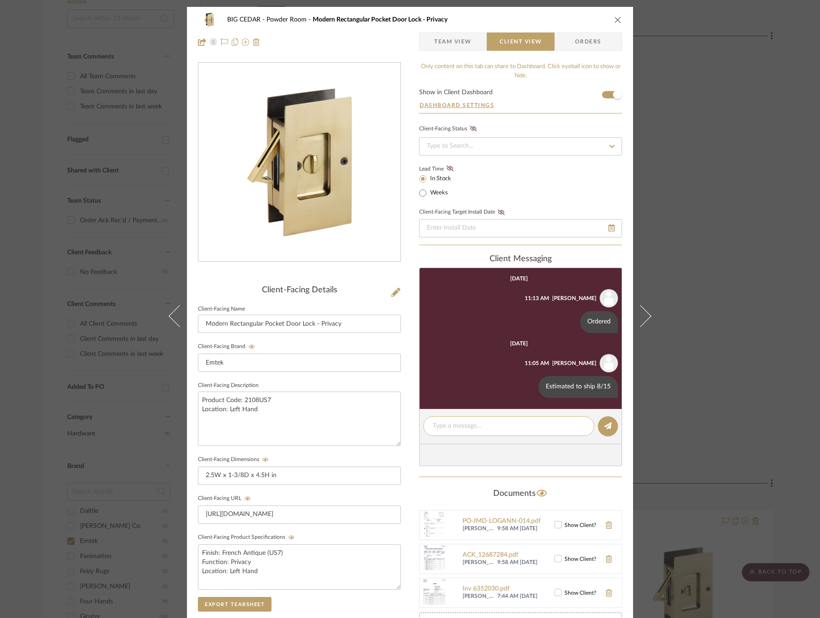
click at [514, 419] on div at bounding box center [508, 426] width 171 height 20
click at [513, 423] on textarea at bounding box center [509, 426] width 152 height 10
drag, startPoint x: 507, startPoint y: 426, endPoint x: 431, endPoint y: 426, distance: 75.9
click at [433, 426] on textarea "Estimated delivery 8/19" at bounding box center [509, 426] width 152 height 10
type textarea "Estimated delivery 8/19"
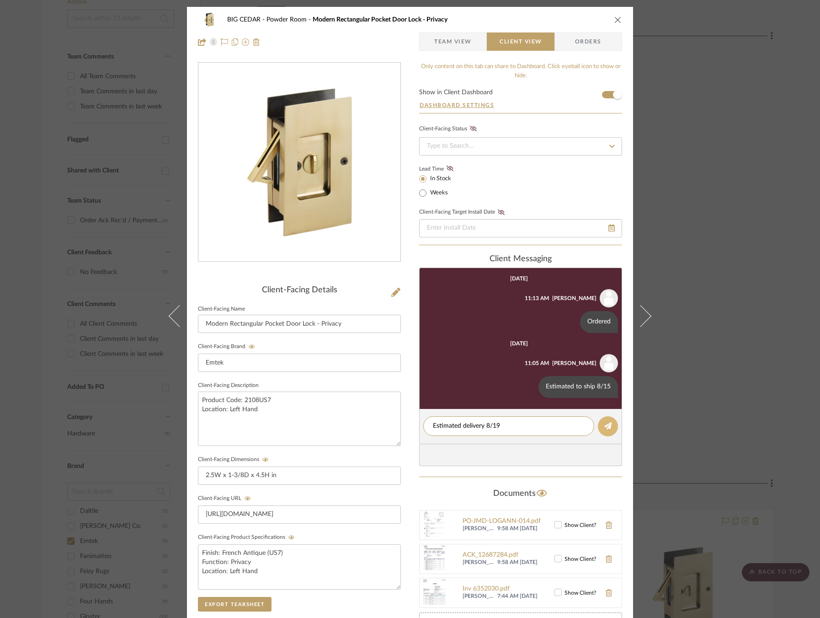
click at [607, 422] on icon at bounding box center [608, 425] width 7 height 7
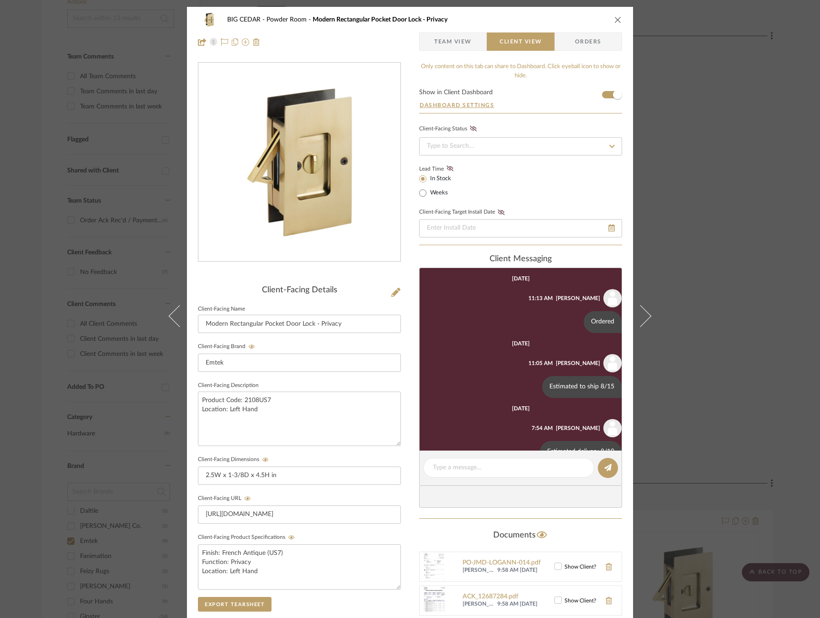
scroll to position [23, 0]
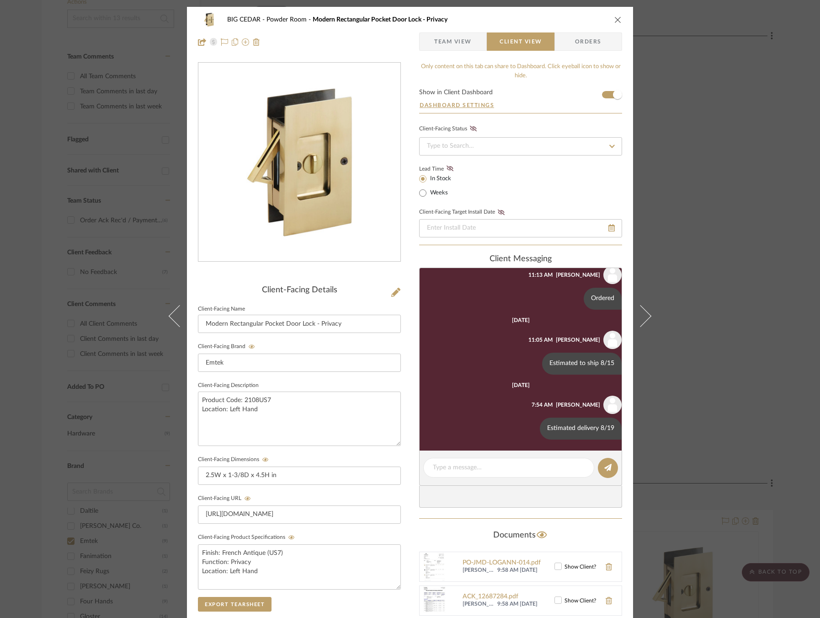
click at [696, 344] on div "BIG CEDAR Powder Room Modern Rectangular Pocket Door Lock - Privacy Team View C…" at bounding box center [410, 309] width 820 height 618
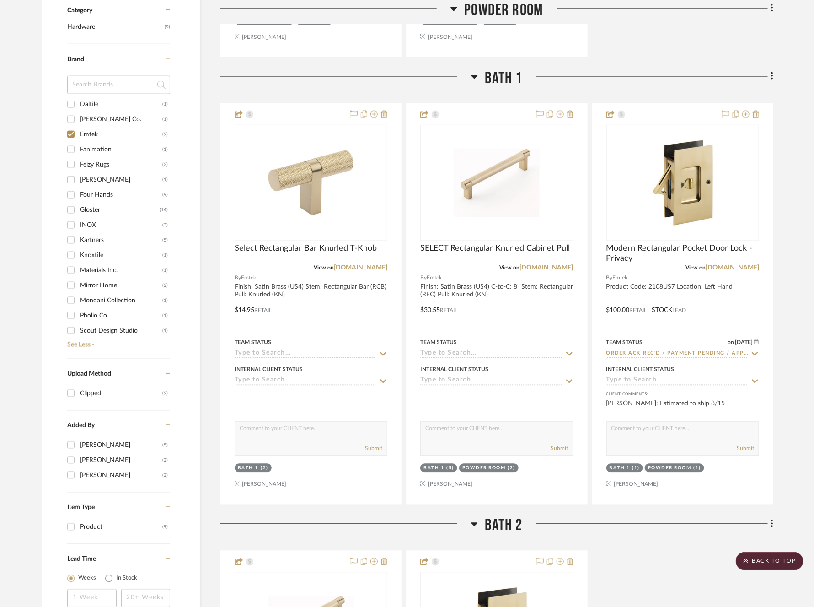
scroll to position [637, 0]
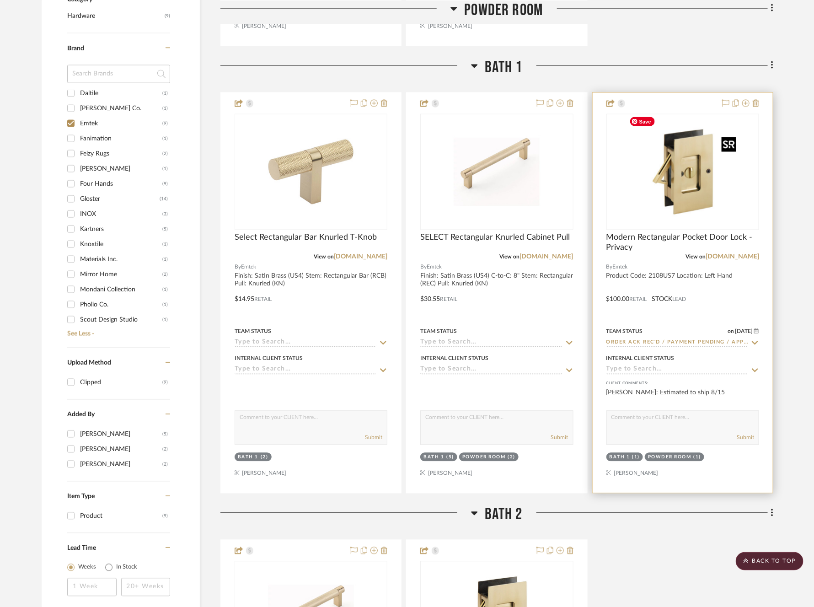
click at [0, 0] on img at bounding box center [0, 0] width 0 height 0
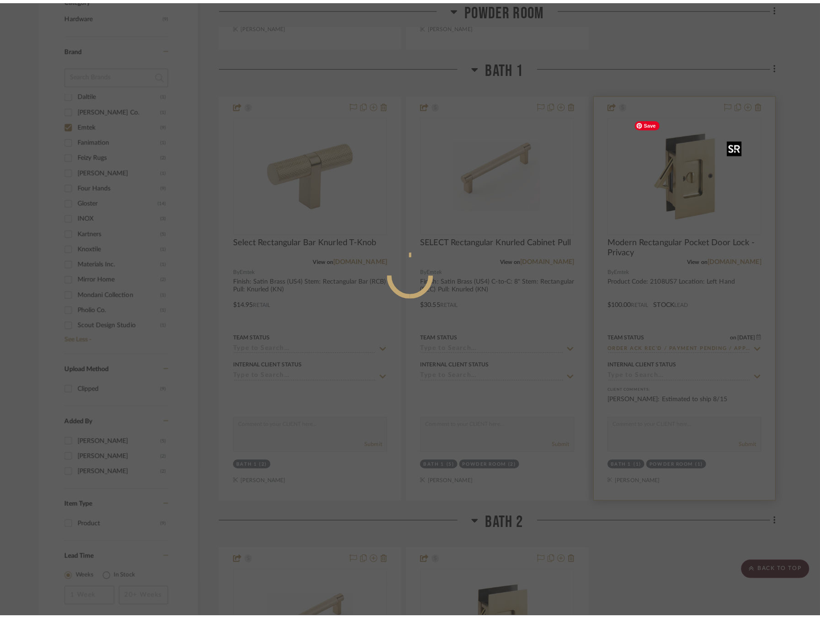
scroll to position [0, 0]
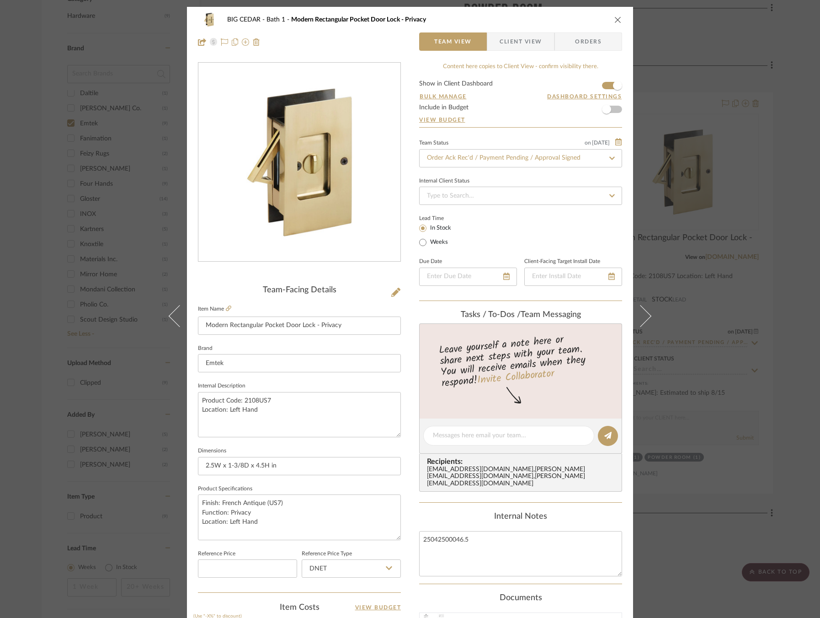
click at [506, 44] on span "Client View" at bounding box center [521, 41] width 42 height 18
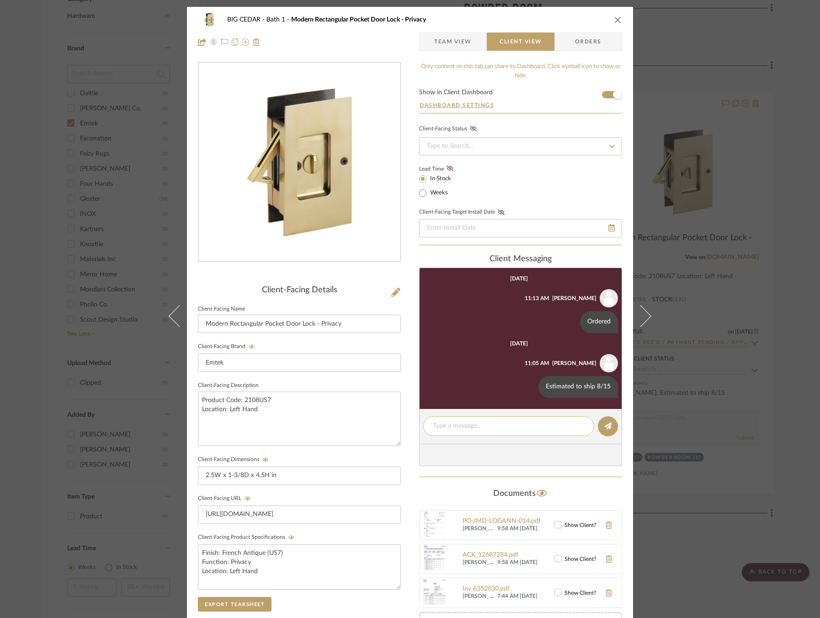
click at [484, 423] on textarea at bounding box center [509, 426] width 152 height 10
paste textarea "Estimated delivery 8/19"
type textarea "Estimated delivery 8/19"
click at [610, 422] on button at bounding box center [608, 426] width 20 height 20
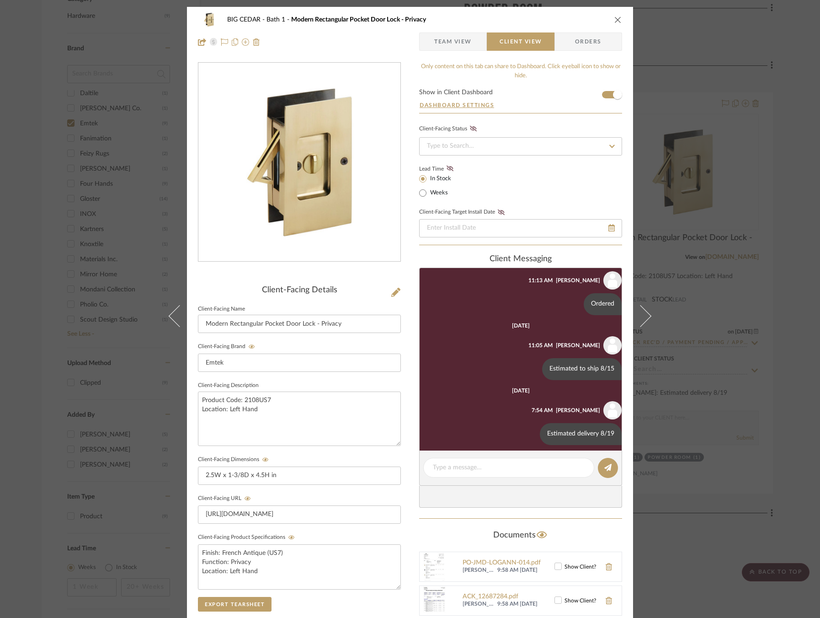
scroll to position [23, 0]
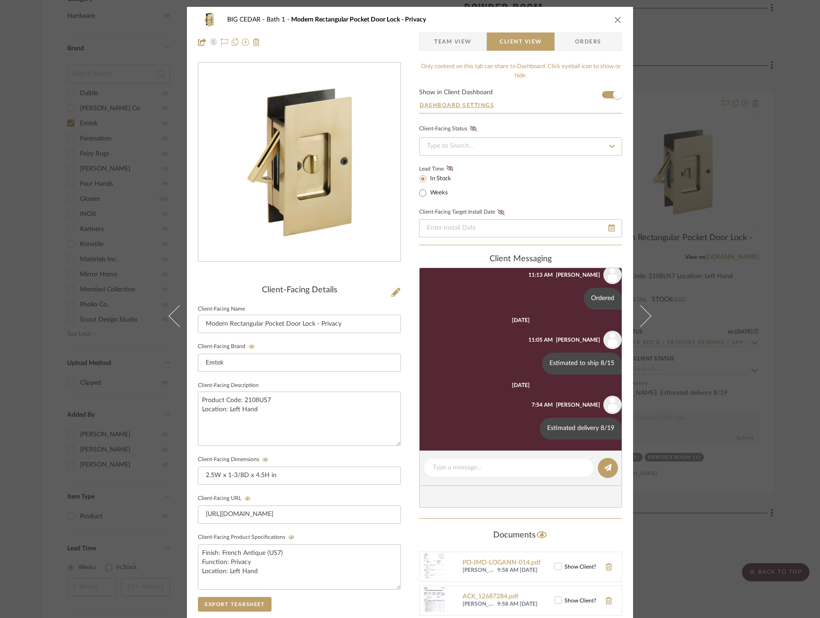
click at [744, 353] on div "BIG CEDAR Bath 1 Modern Rectangular Pocket Door Lock - Privacy Team View Client…" at bounding box center [410, 309] width 820 height 618
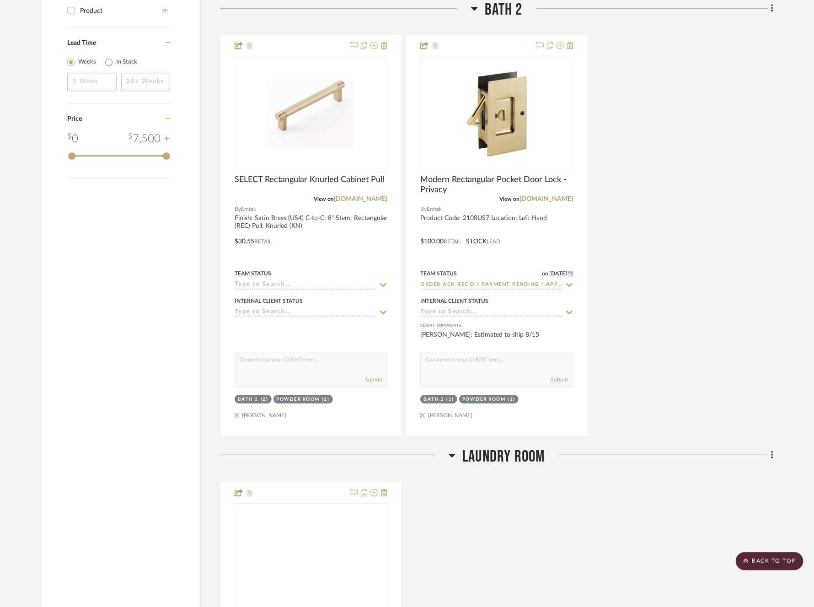
scroll to position [1161, 0]
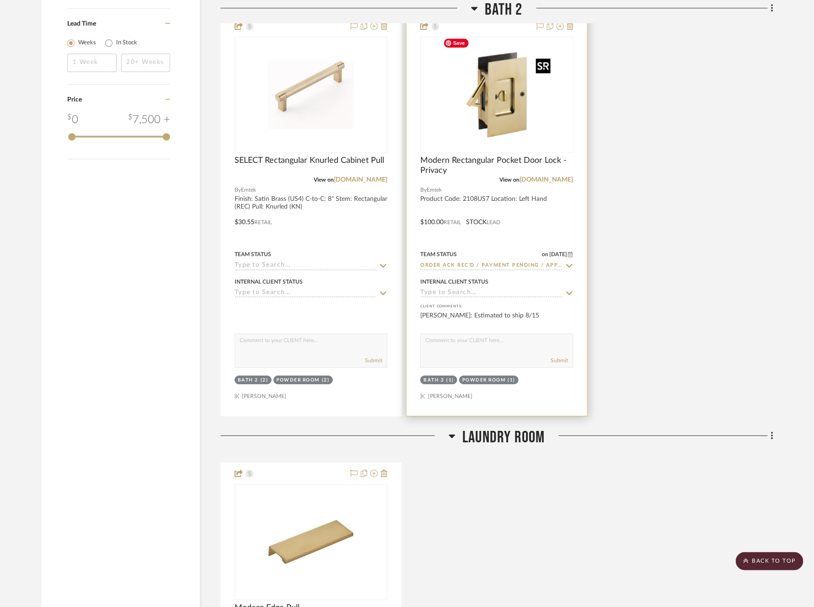
click at [0, 0] on img at bounding box center [0, 0] width 0 height 0
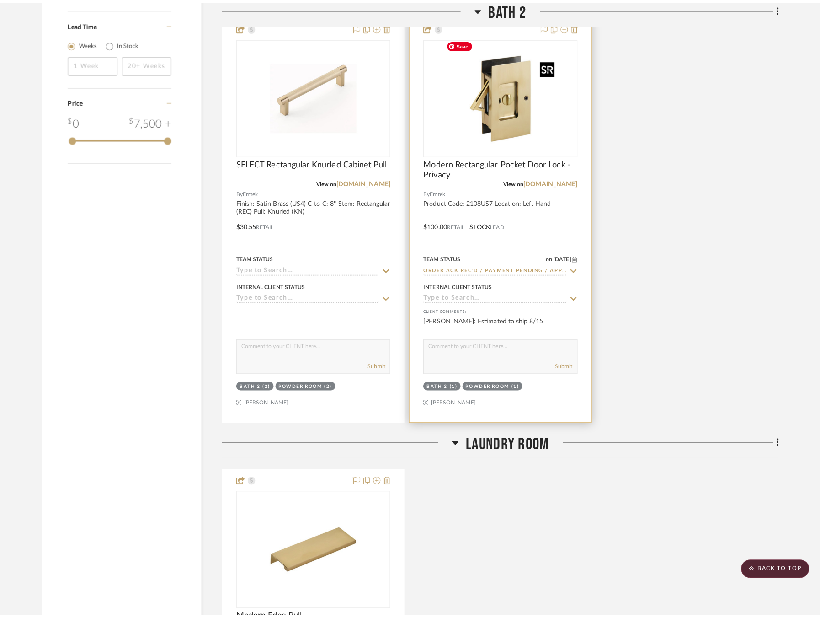
scroll to position [0, 0]
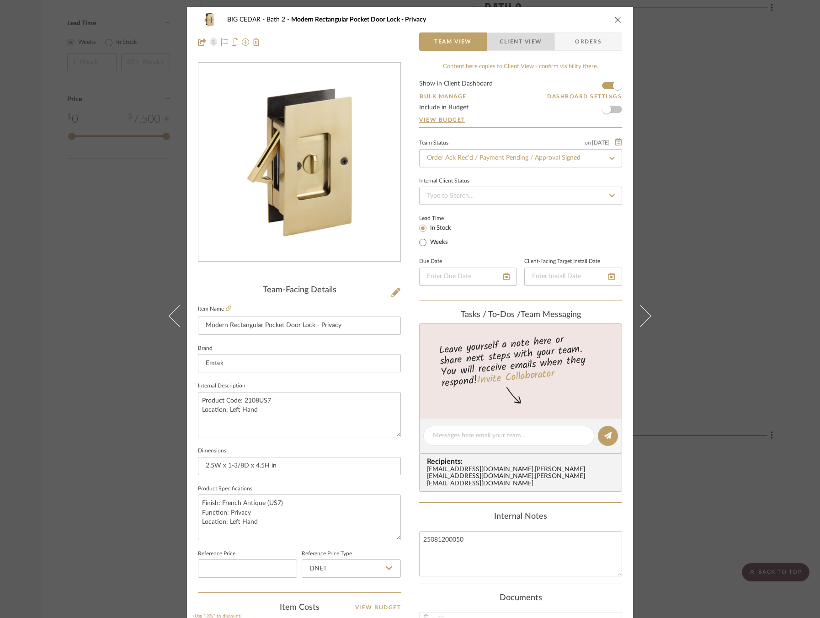
click at [511, 39] on span "Client View" at bounding box center [521, 41] width 42 height 18
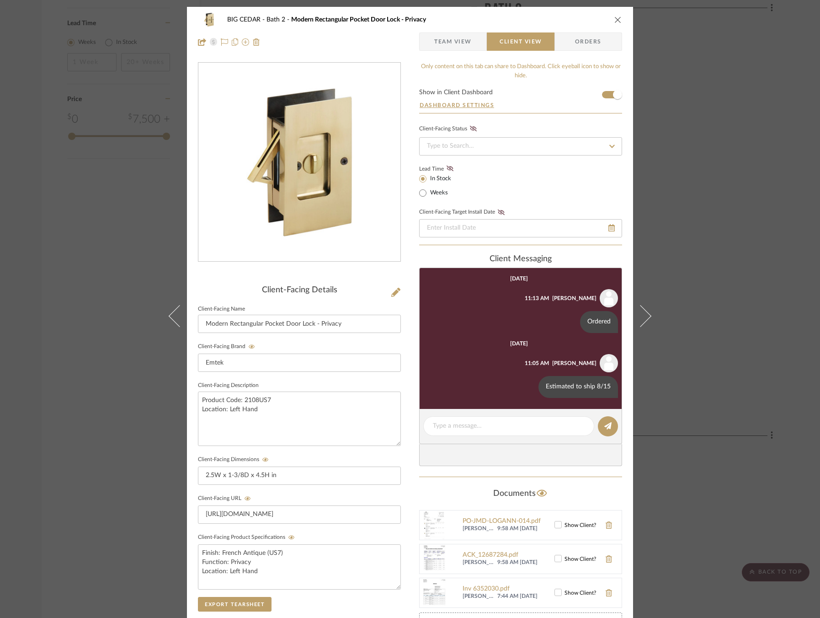
click at [486, 414] on editor-of-message at bounding box center [520, 426] width 203 height 35
click at [482, 424] on textarea at bounding box center [509, 426] width 152 height 10
paste textarea "Estimated delivery 8/19"
type textarea "Estimated delivery 8/19"
click at [606, 427] on icon at bounding box center [608, 425] width 7 height 7
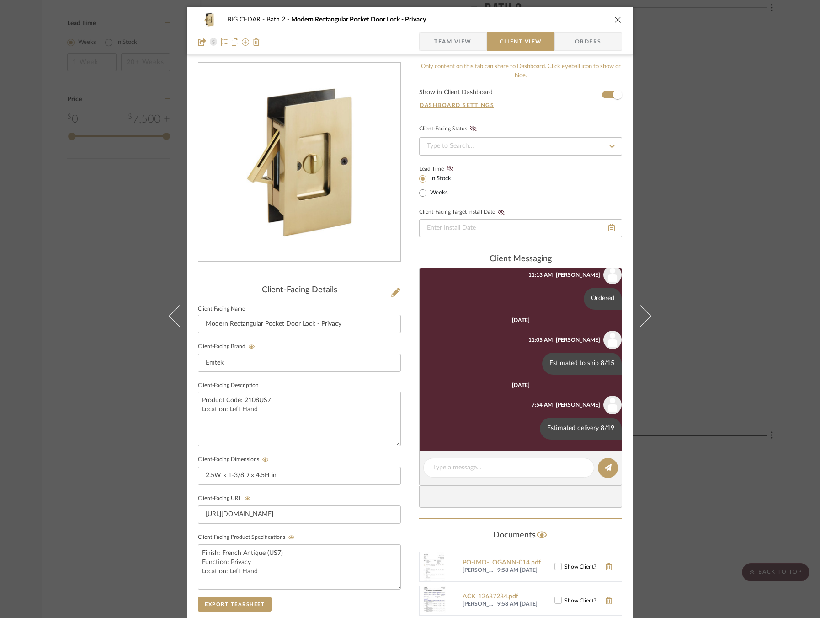
scroll to position [147, 0]
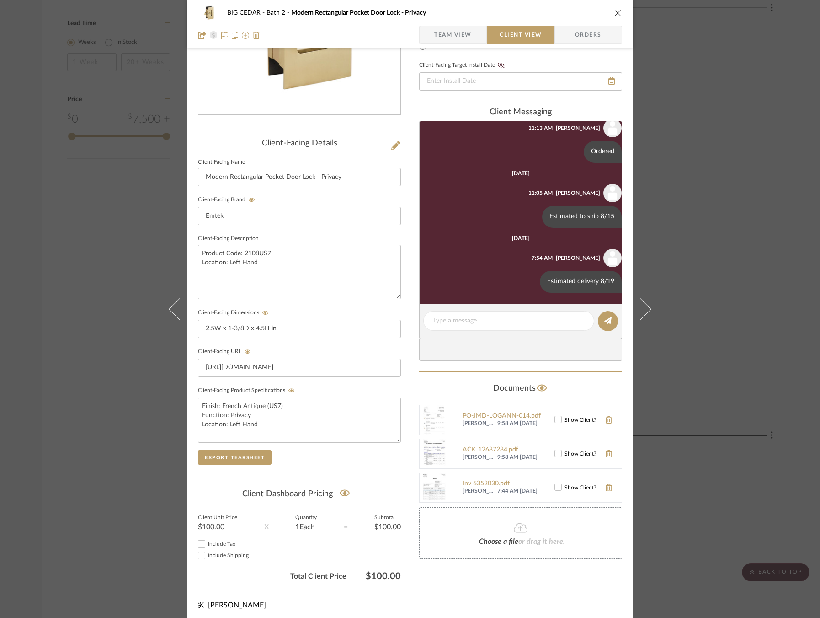
click at [702, 347] on div "BIG CEDAR Bath 2 Modern Rectangular Pocket Door Lock - Privacy Team View Client…" at bounding box center [410, 309] width 820 height 618
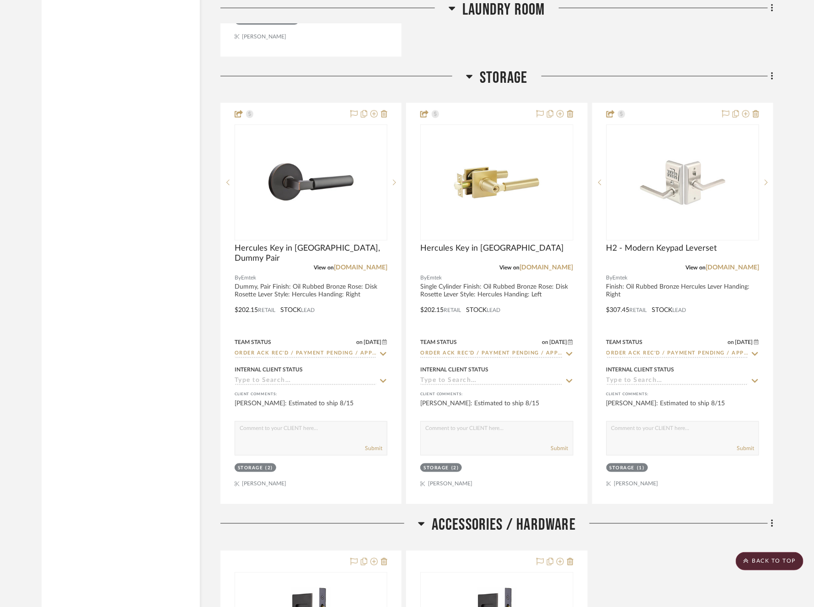
scroll to position [1975, 0]
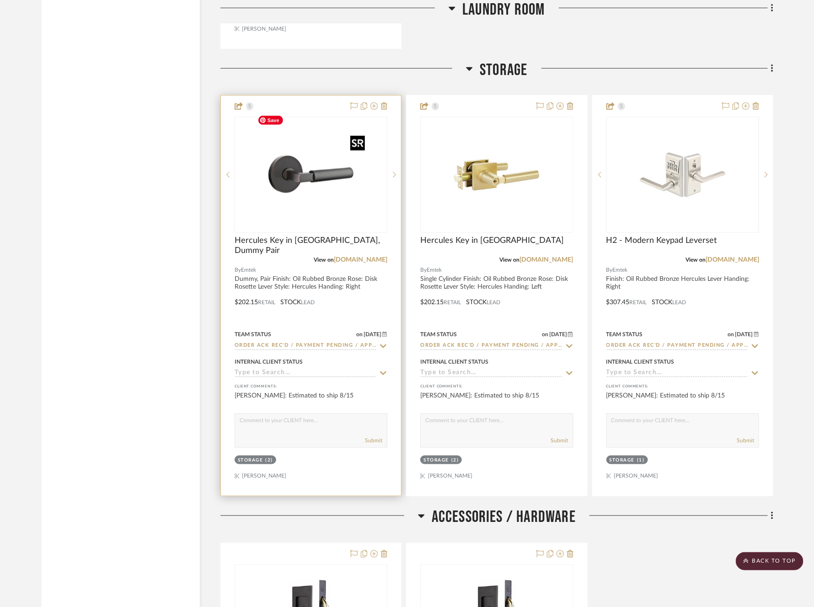
click at [0, 0] on img at bounding box center [0, 0] width 0 height 0
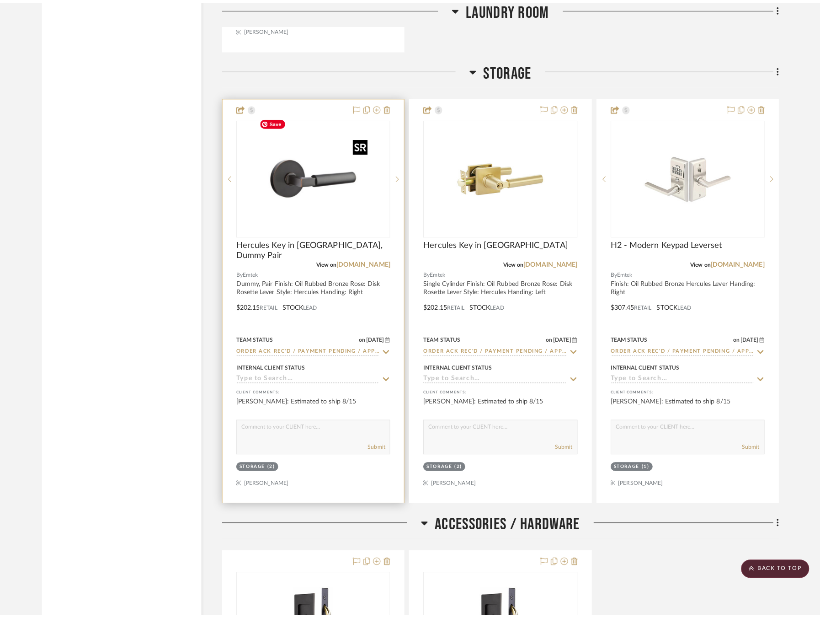
scroll to position [0, 0]
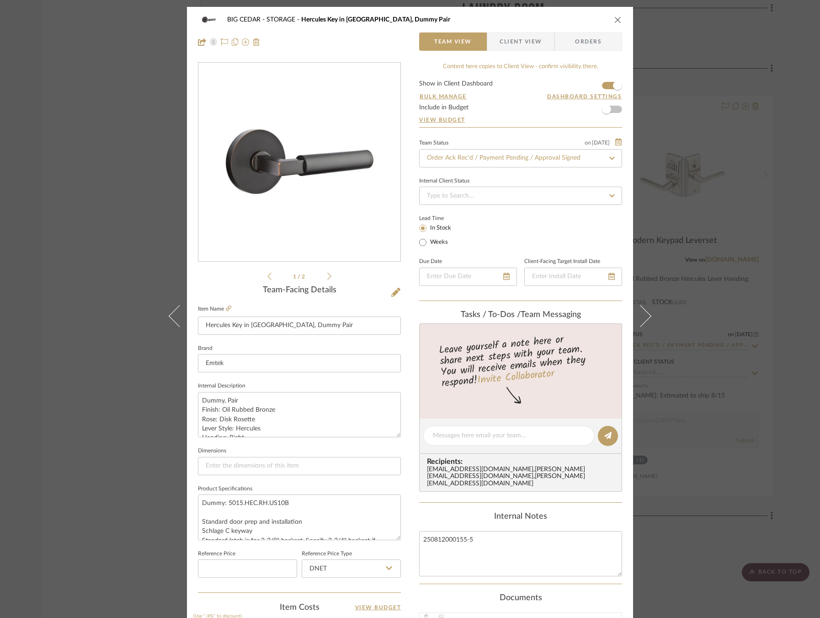
click at [512, 40] on span "Client View" at bounding box center [521, 41] width 42 height 18
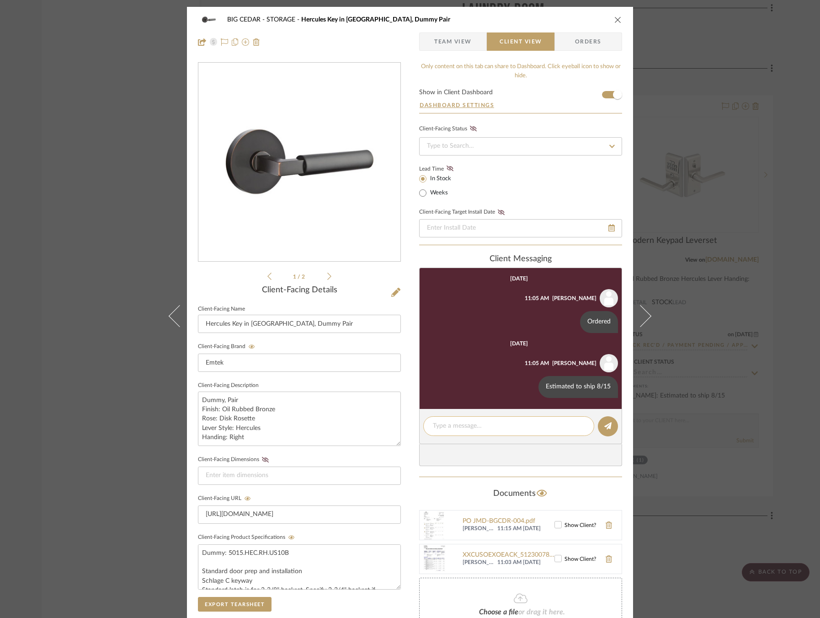
click at [493, 428] on textarea at bounding box center [509, 426] width 152 height 10
paste textarea "Estimated delivery 8/19"
type textarea "Estimated delivery 8/19"
click at [606, 427] on icon at bounding box center [608, 425] width 7 height 7
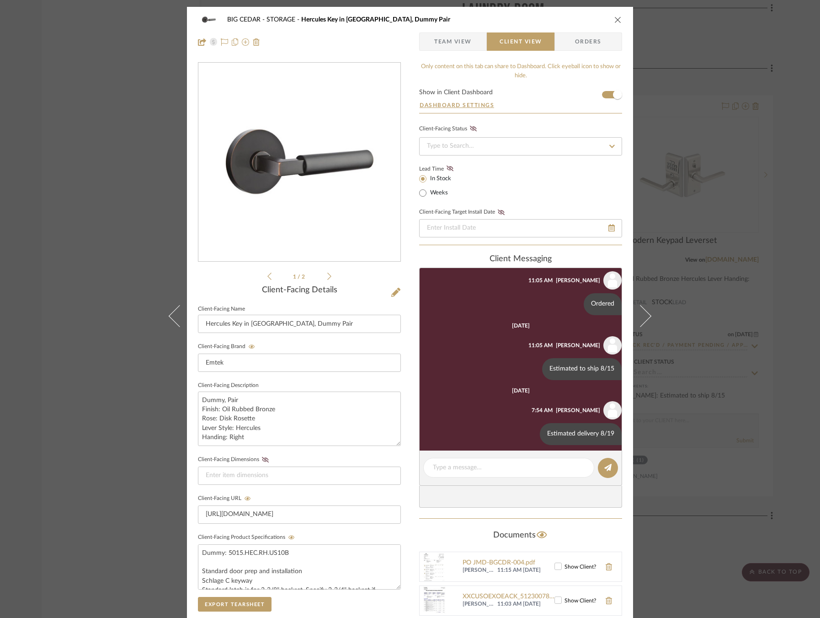
scroll to position [23, 0]
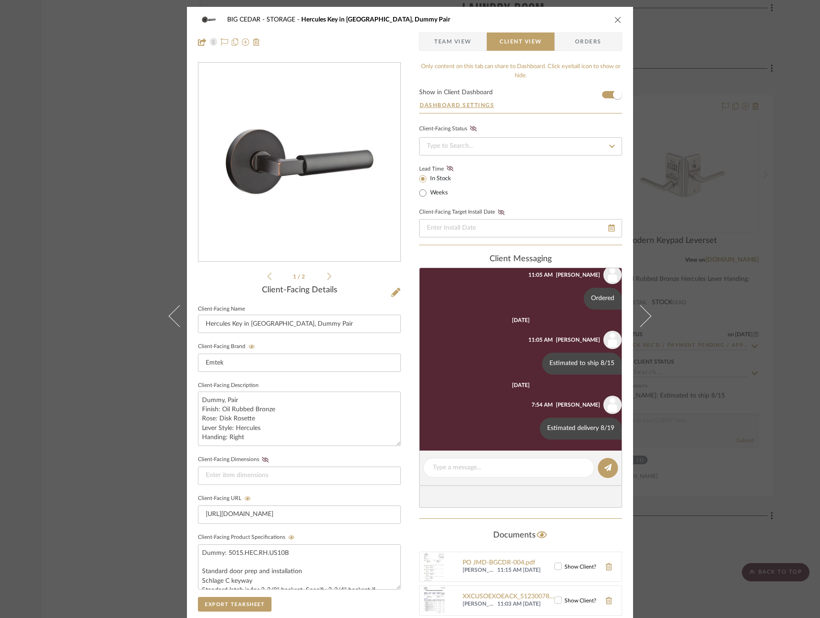
click at [708, 373] on div "BIG CEDAR STORAGE Hercules Key in Lever, Dummy Pair Team View Client View Order…" at bounding box center [410, 309] width 820 height 618
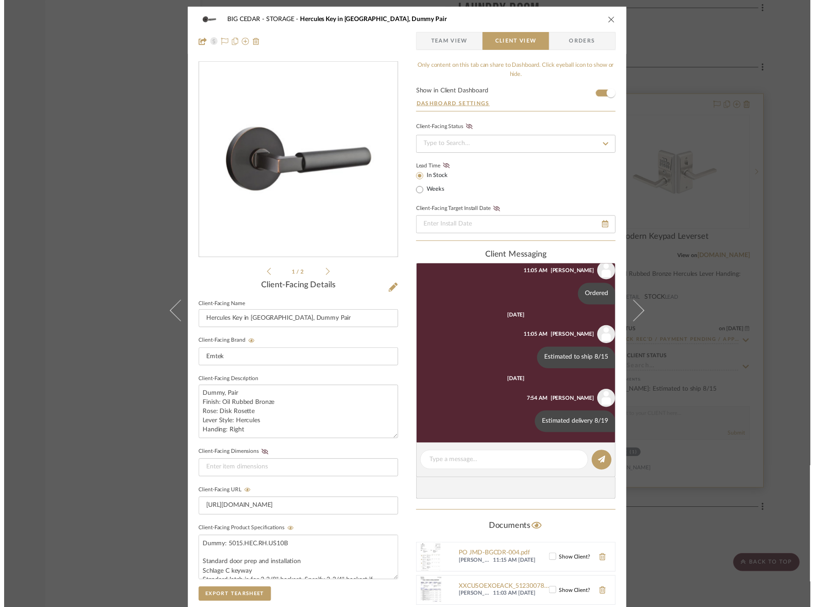
scroll to position [1975, 0]
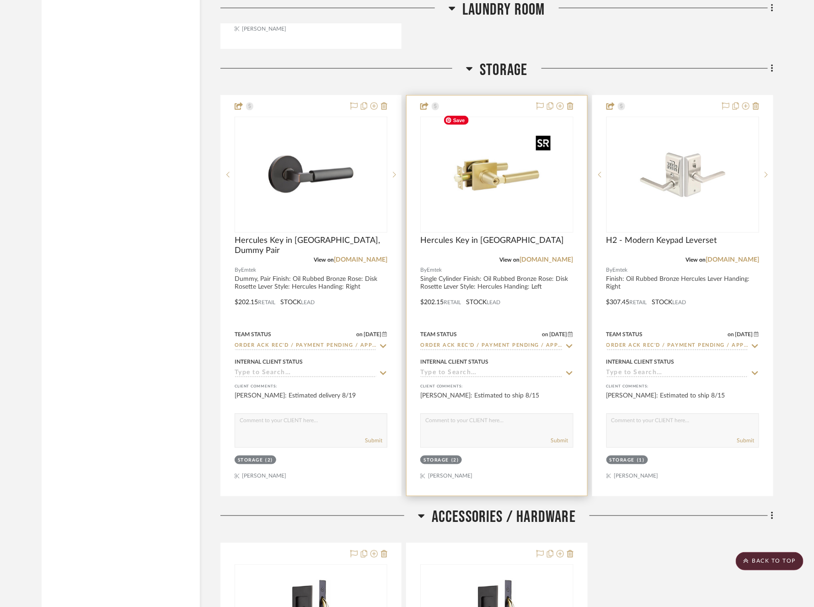
click at [0, 0] on img at bounding box center [0, 0] width 0 height 0
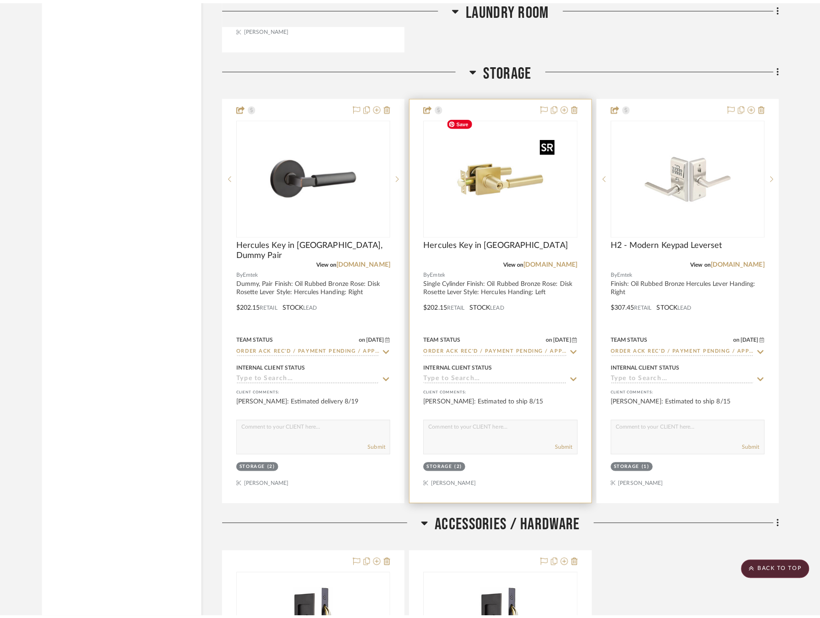
scroll to position [0, 0]
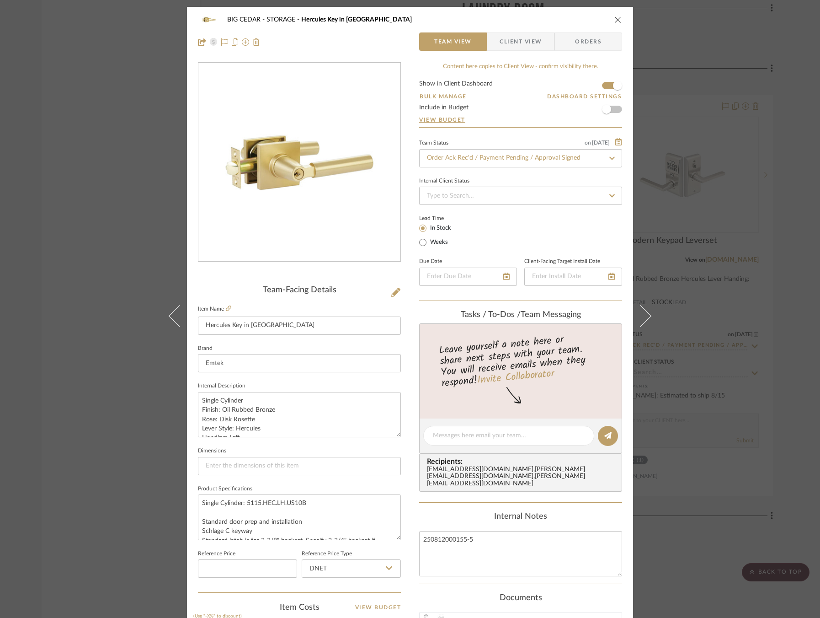
click at [532, 39] on span "Client View" at bounding box center [521, 41] width 42 height 18
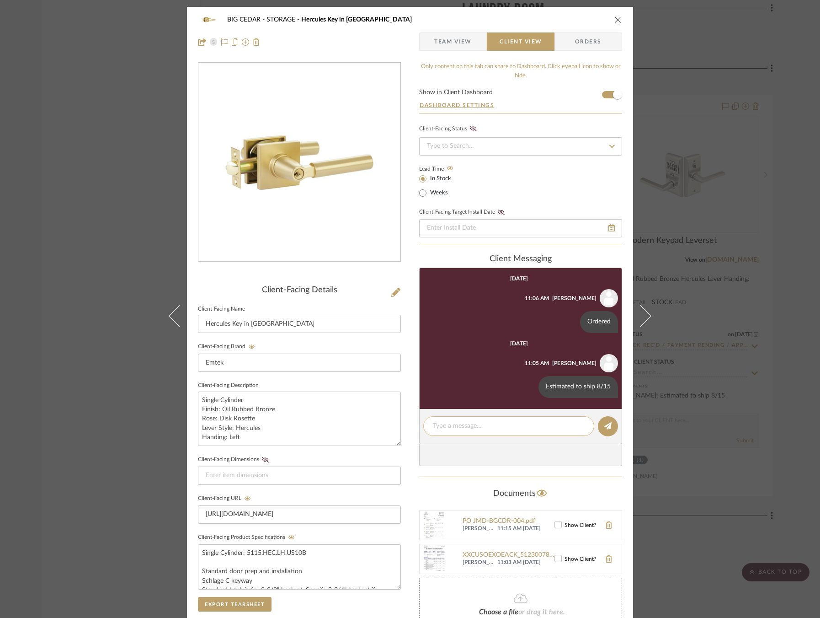
click at [495, 425] on textarea at bounding box center [509, 426] width 152 height 10
paste textarea "Estimated delivery 8/19"
type textarea "Estimated delivery 8/19"
click at [608, 425] on icon at bounding box center [608, 425] width 7 height 7
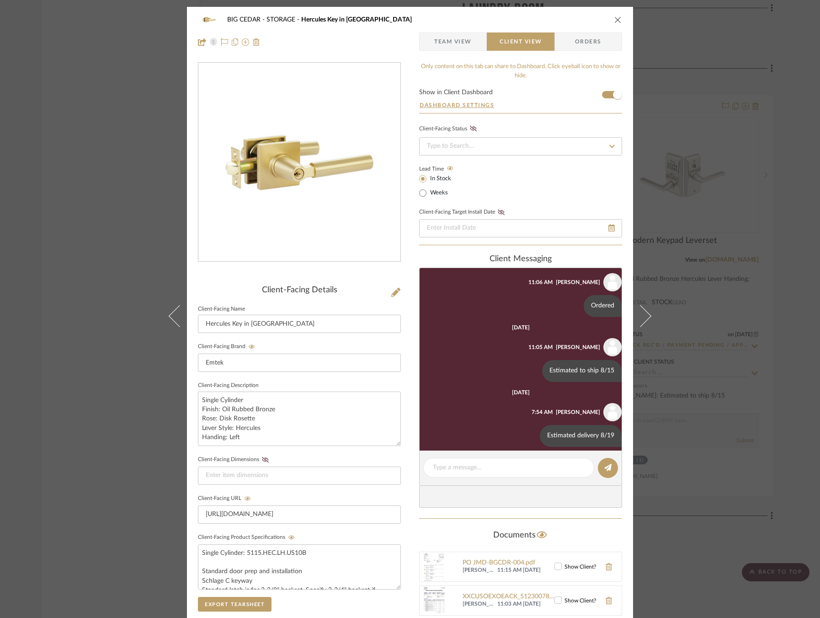
scroll to position [23, 0]
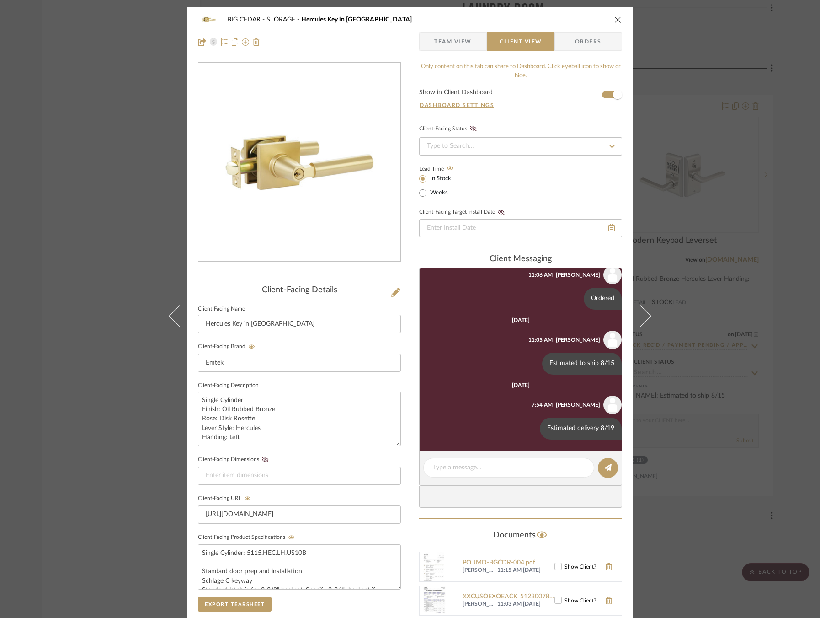
click at [739, 383] on div "BIG CEDAR STORAGE Hercules Key in Lever Team View Client View Orders Client-Fac…" at bounding box center [410, 309] width 820 height 618
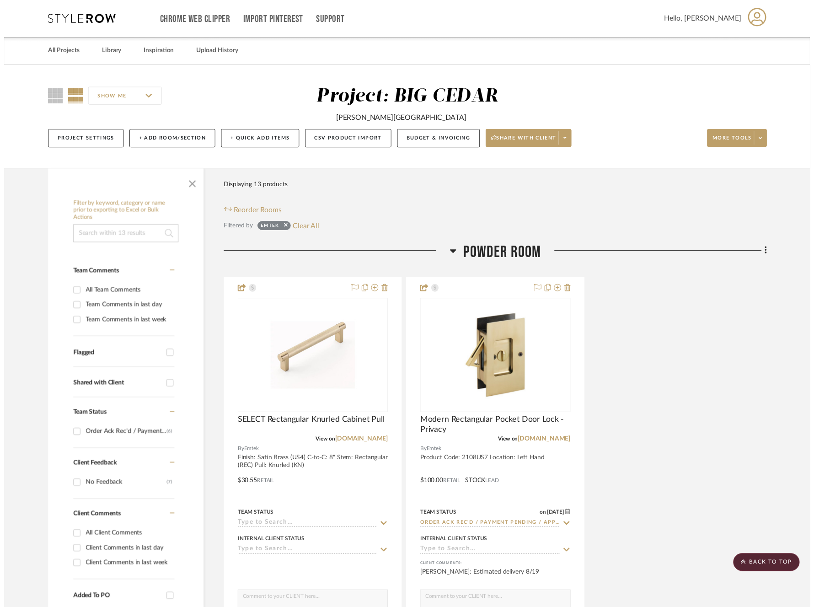
scroll to position [1975, 0]
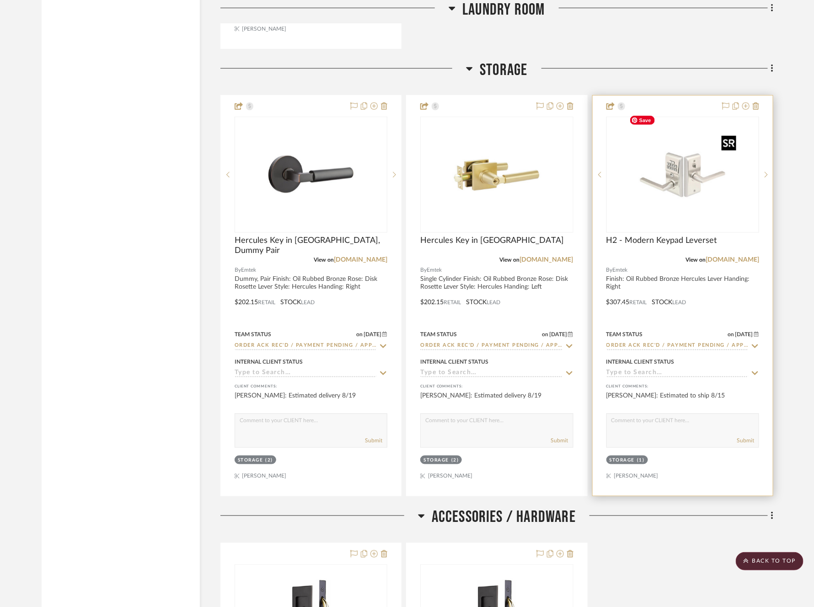
click at [0, 0] on img at bounding box center [0, 0] width 0 height 0
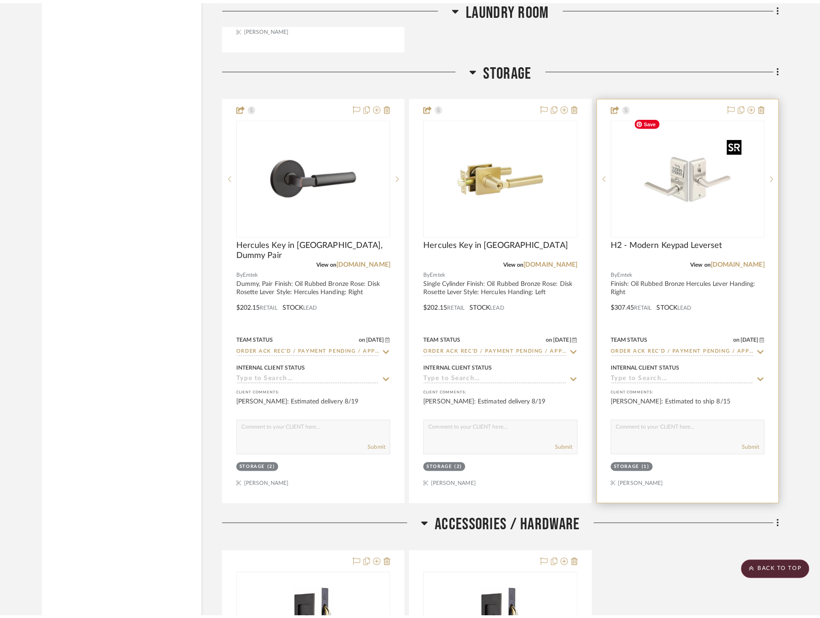
scroll to position [0, 0]
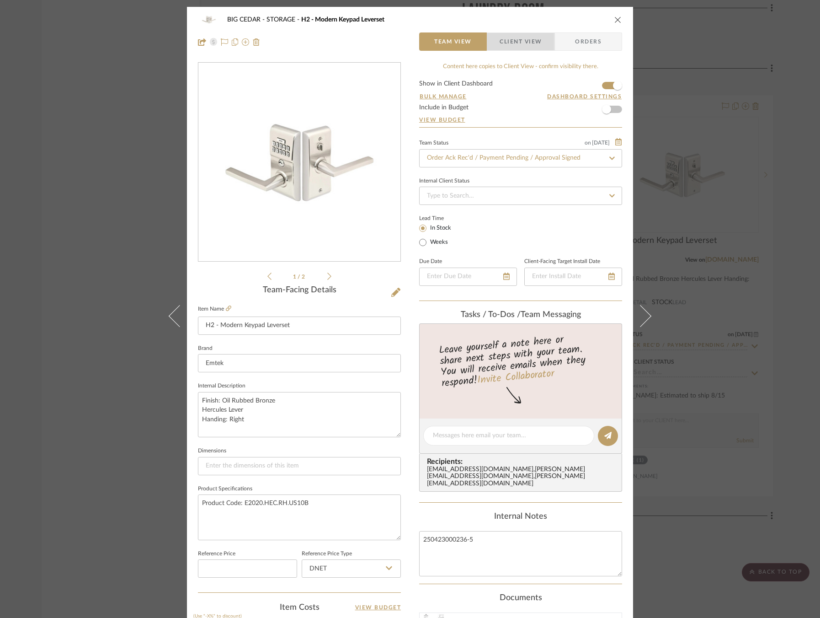
click at [516, 47] on span "Client View" at bounding box center [521, 41] width 42 height 18
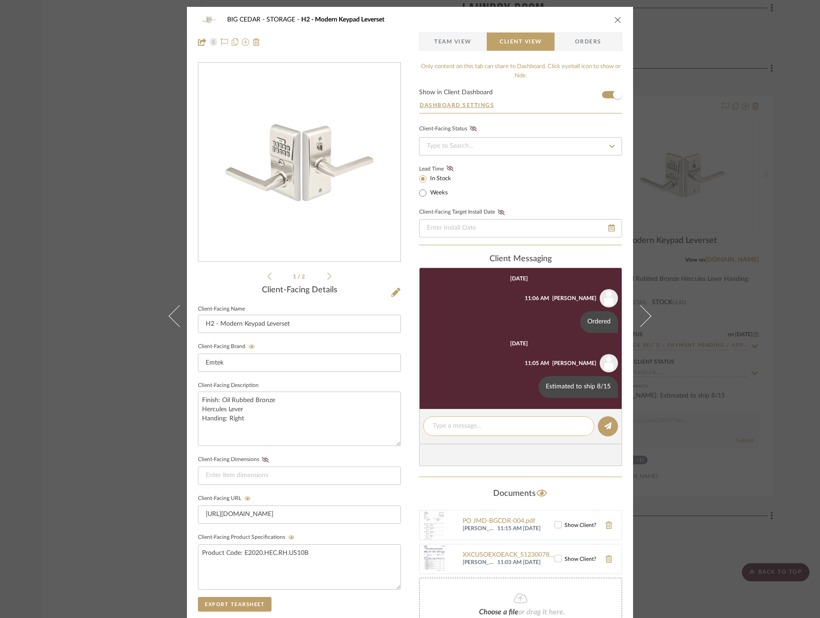
click at [493, 423] on textarea at bounding box center [509, 426] width 152 height 10
paste textarea "Estimated delivery 8/19"
type textarea "Estimated delivery 8/19"
click at [598, 427] on button at bounding box center [608, 426] width 20 height 20
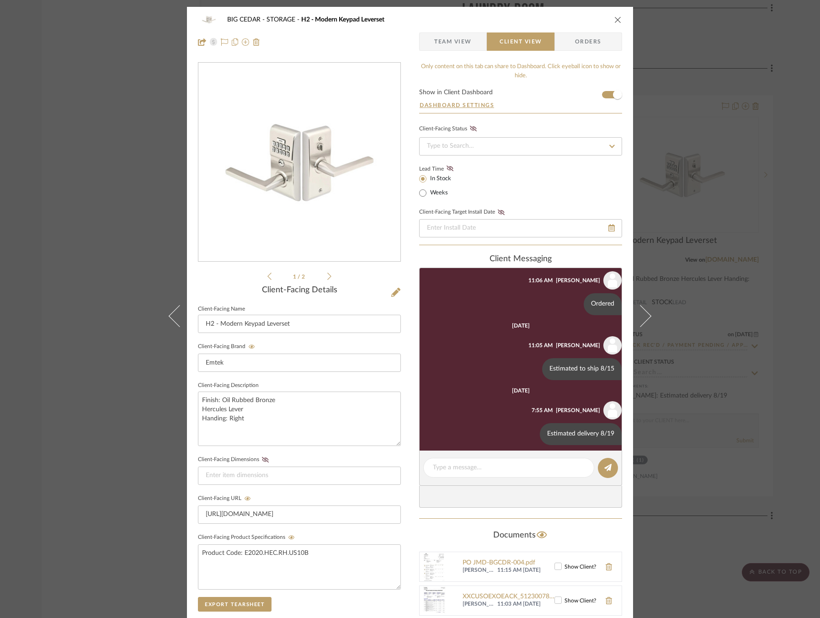
scroll to position [23, 0]
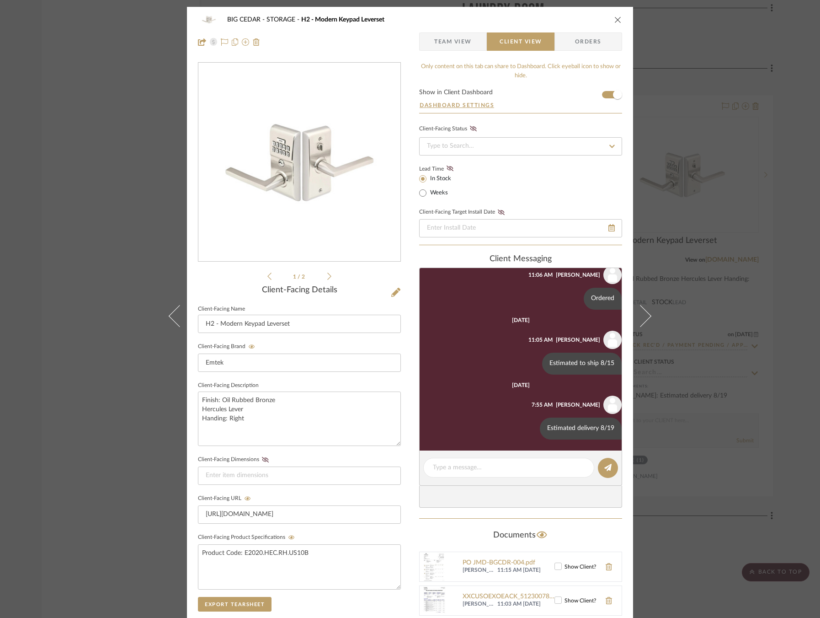
click at [721, 426] on div "BIG CEDAR STORAGE H2 - Modern Keypad Leverset Team View Client View Orders 1 / …" at bounding box center [410, 309] width 820 height 618
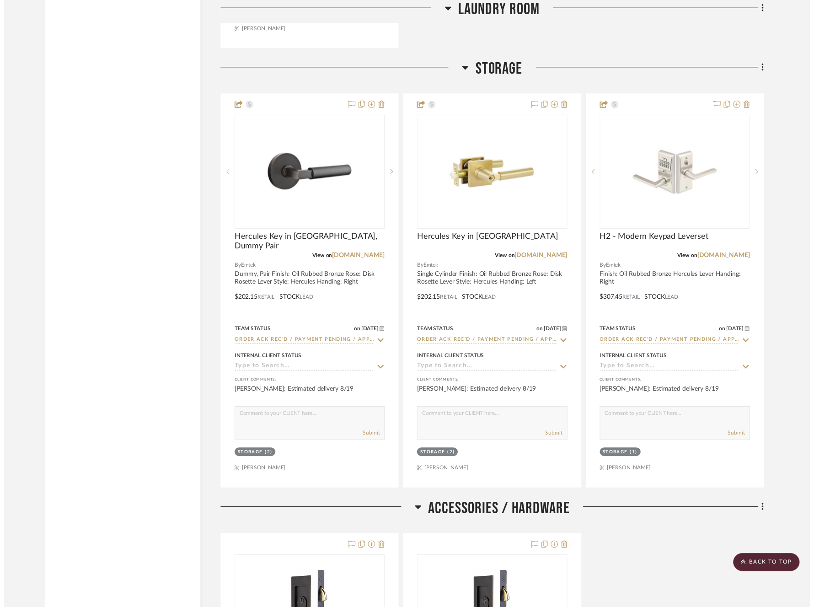
scroll to position [1975, 0]
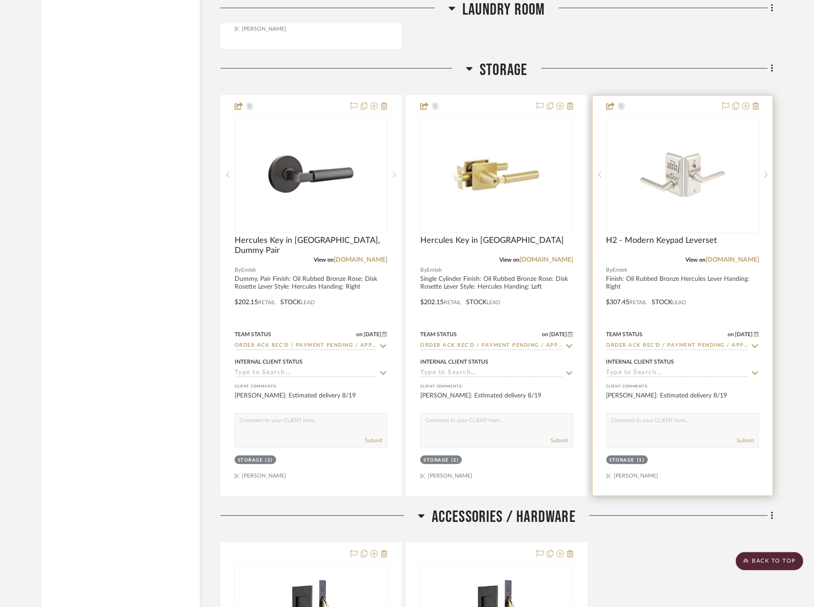
click at [755, 342] on icon at bounding box center [755, 345] width 8 height 7
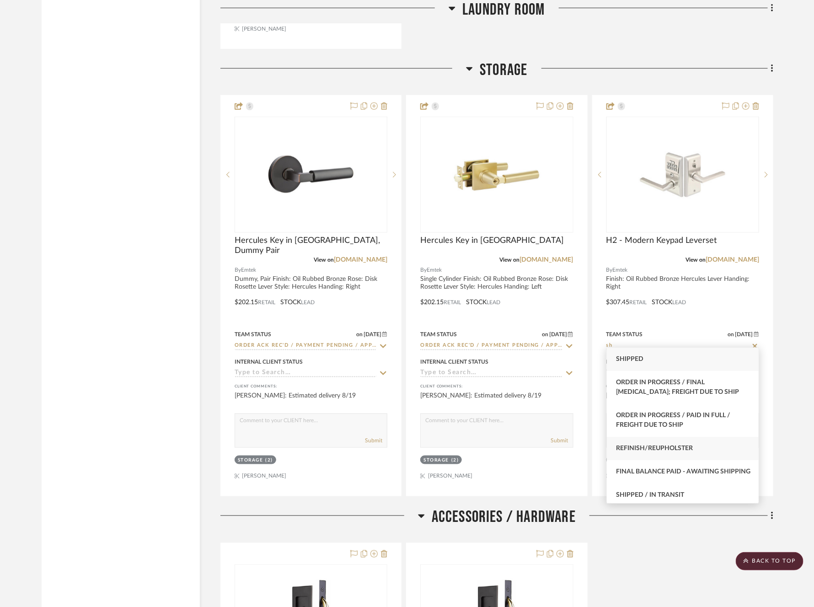
scroll to position [36, 0]
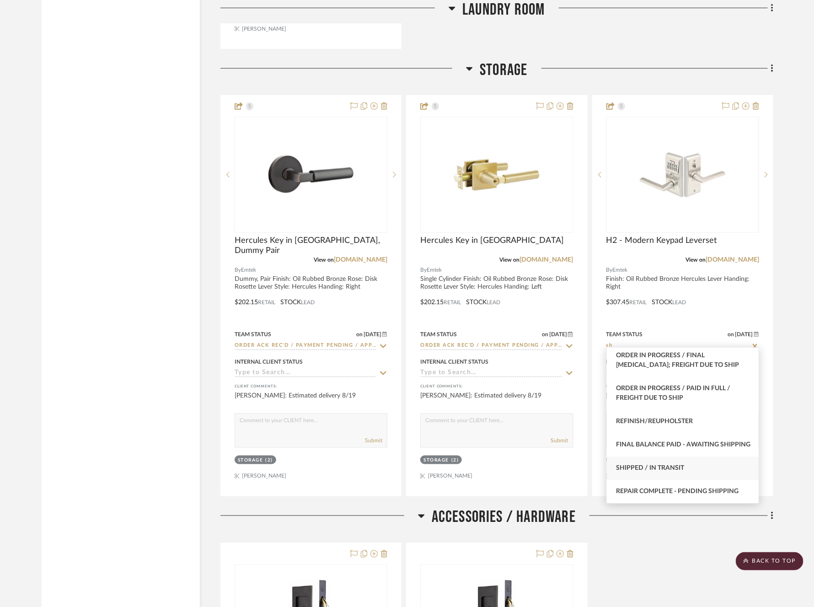
type input "sh"
click at [686, 466] on div "Shipped / In Transit" at bounding box center [683, 467] width 152 height 23
type input "[DATE]"
type input "Shipped / In Transit"
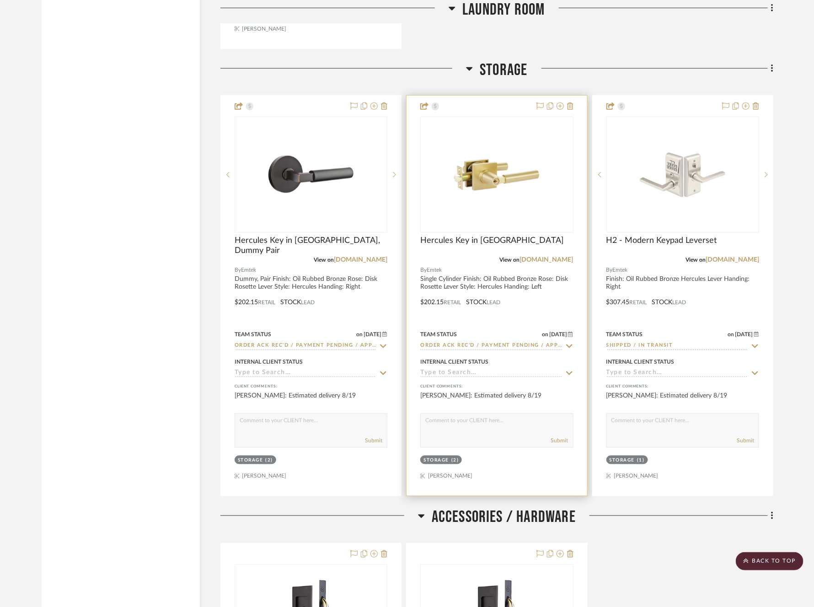
click at [565, 342] on icon at bounding box center [569, 345] width 8 height 7
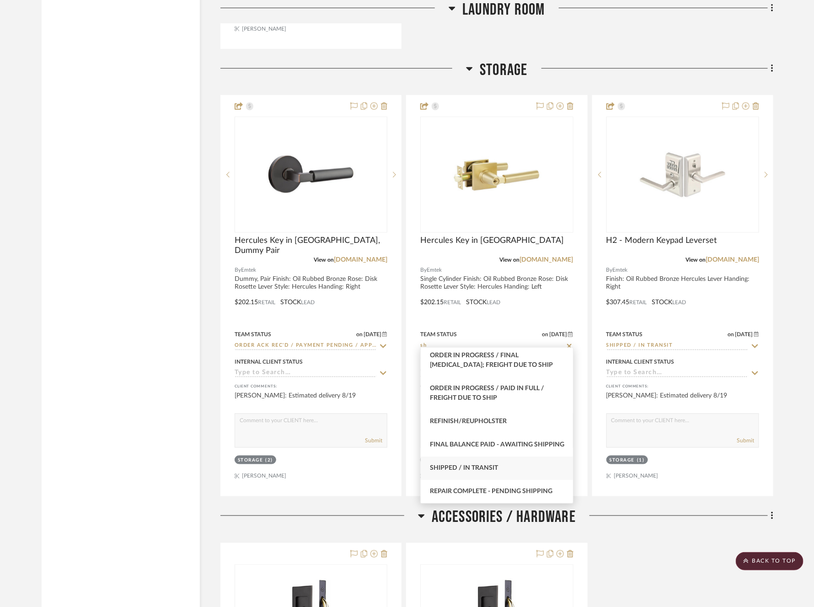
type input "sh"
click at [514, 466] on div "Shipped / In Transit" at bounding box center [497, 467] width 152 height 23
type input "[DATE]"
type input "Shipped / In Transit"
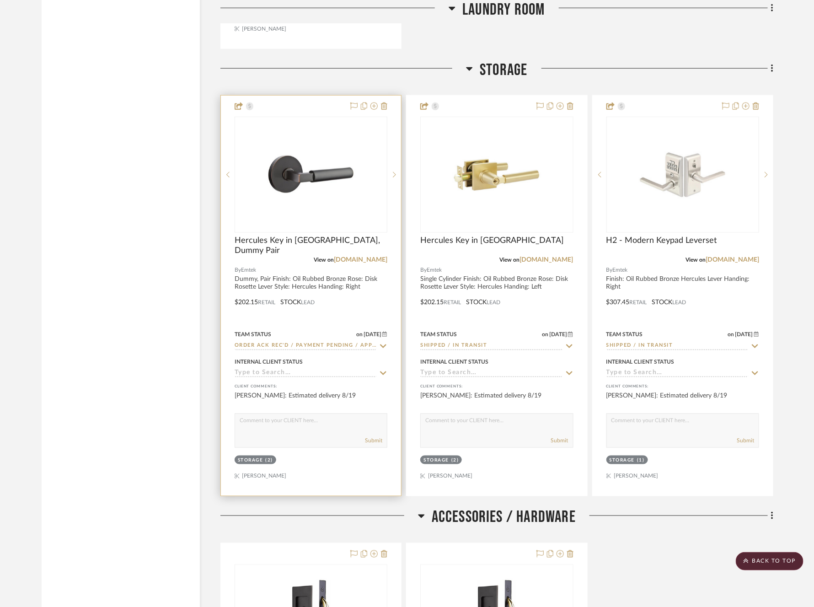
click at [383, 334] on div "Team Status on [DATE] [DATE] Order Ack Rec'd / Payment Pending / Approval Signed" at bounding box center [311, 339] width 153 height 22
click at [381, 342] on icon at bounding box center [383, 345] width 8 height 7
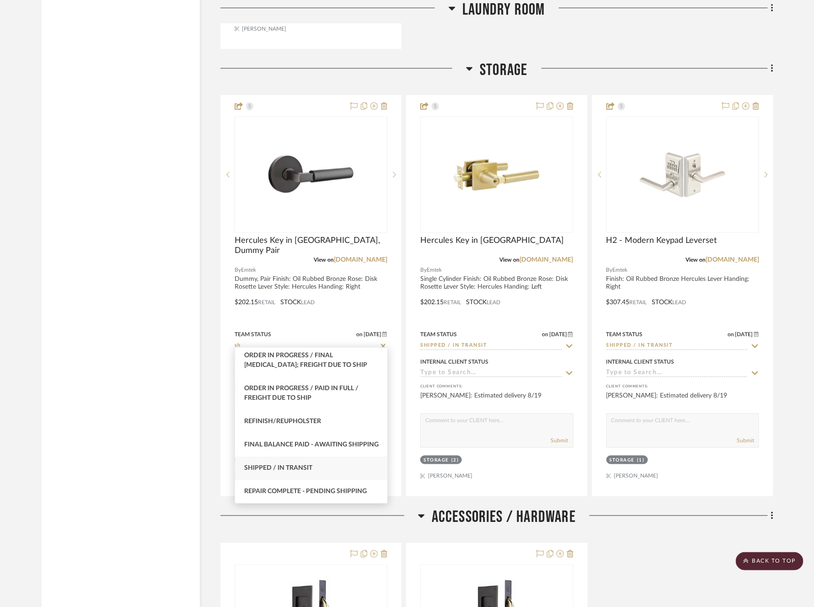
type input "sh"
click at [332, 471] on div "Shipped / In Transit" at bounding box center [311, 467] width 152 height 23
type input "[DATE]"
type input "Shipped / In Transit"
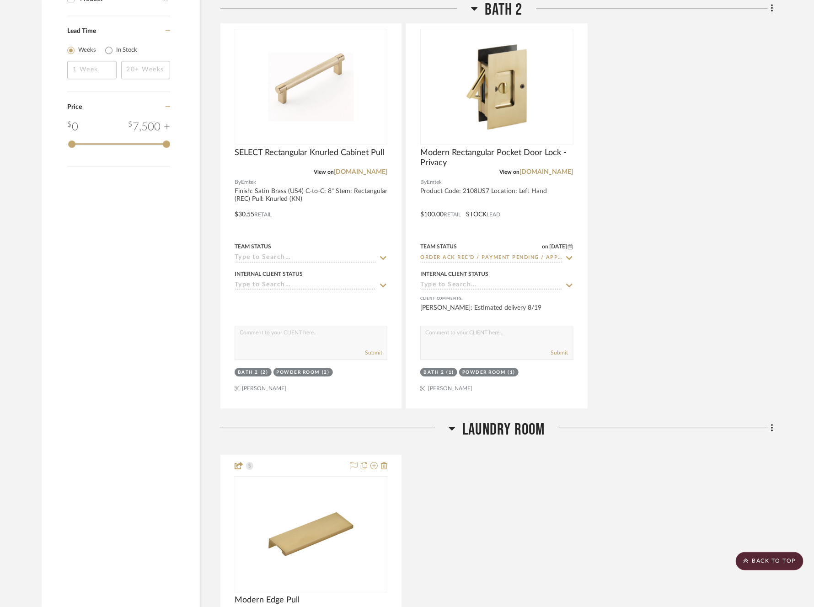
scroll to position [960, 0]
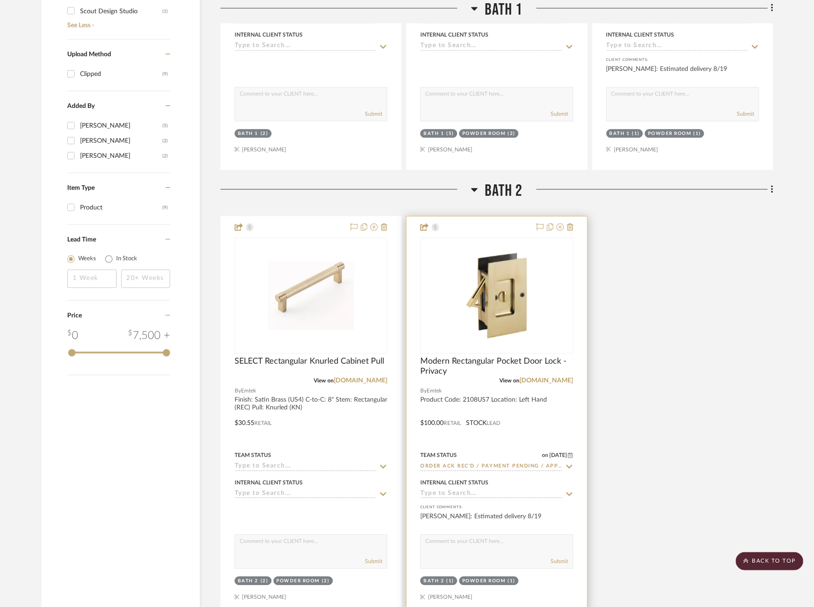
click at [570, 465] on icon at bounding box center [569, 467] width 6 height 4
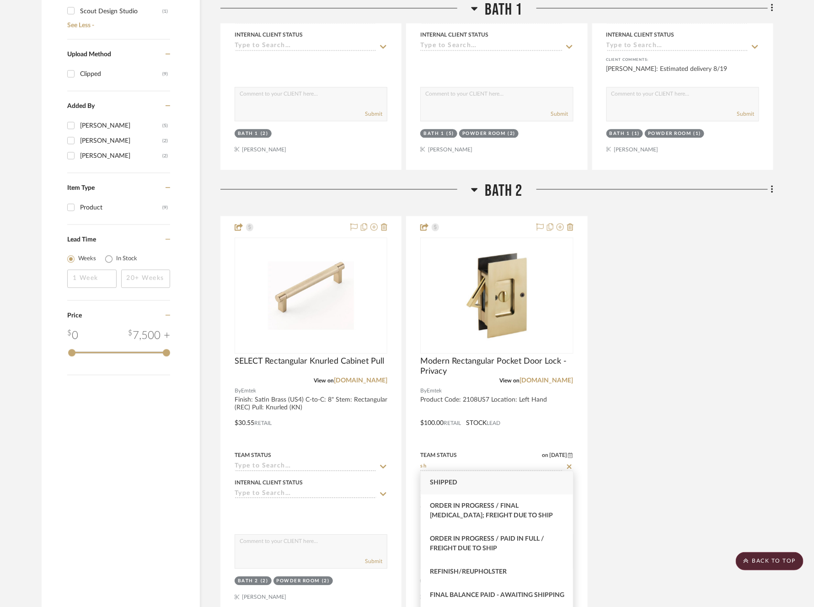
scroll to position [36, 0]
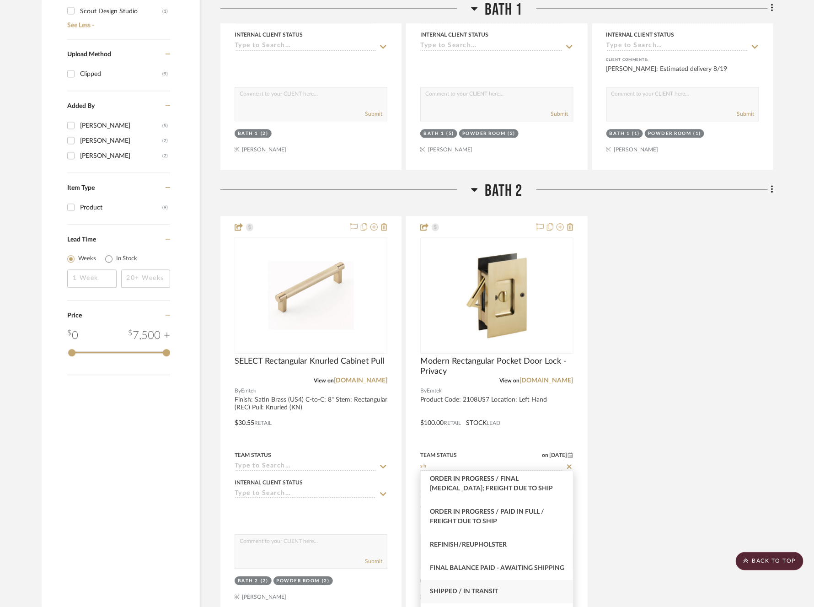
type input "sh"
click at [469, 593] on span "Shipped / In Transit" at bounding box center [464, 591] width 68 height 6
type input "[DATE]"
type input "Shipped / In Transit"
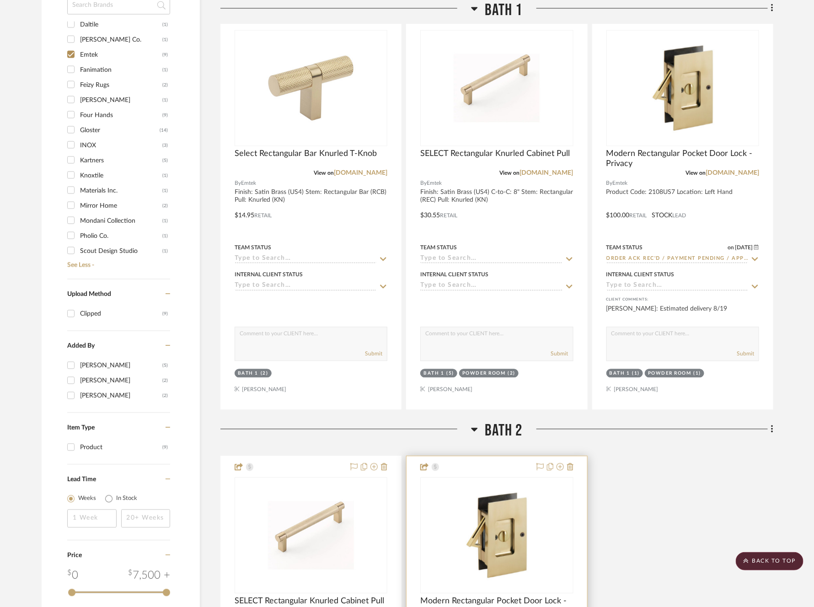
scroll to position [700, 0]
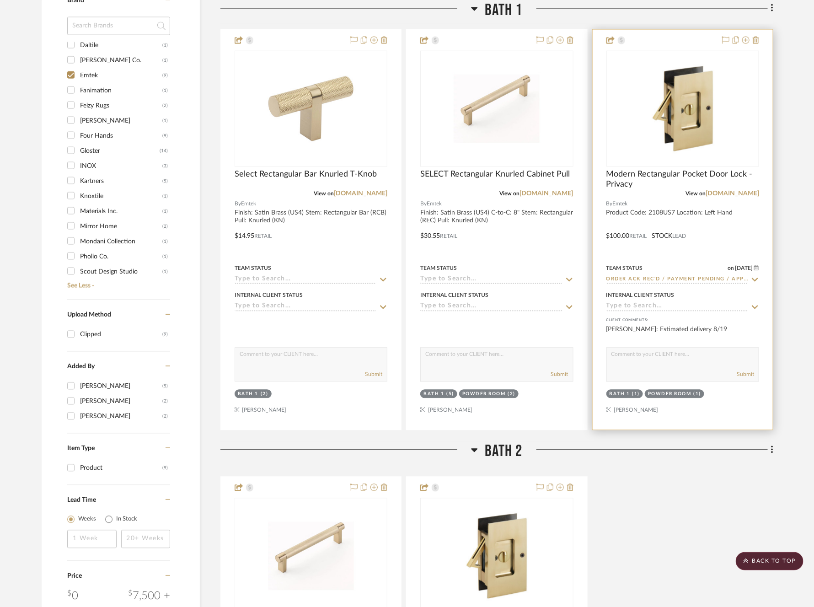
click at [756, 277] on icon at bounding box center [755, 279] width 8 height 7
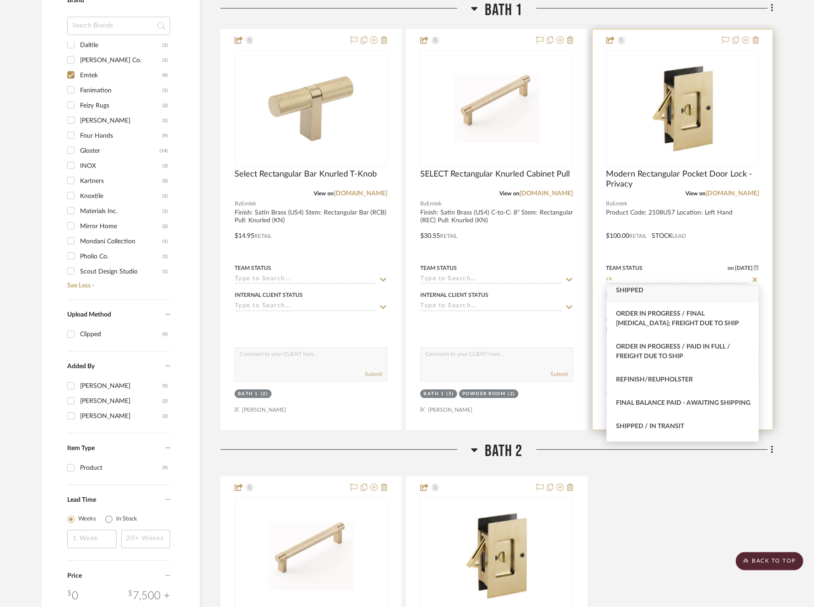
scroll to position [36, 0]
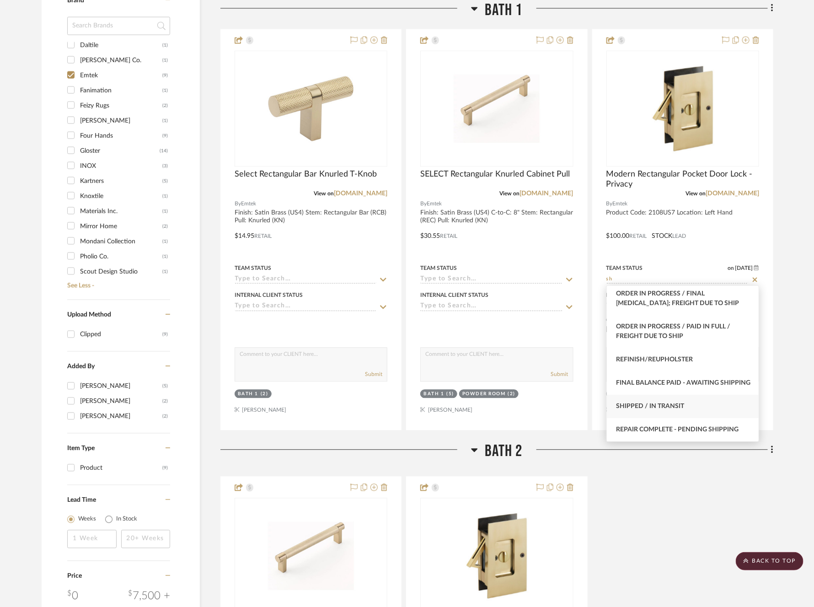
type input "sh"
click at [669, 408] on span "Shipped / In Transit" at bounding box center [650, 406] width 68 height 6
type input "[DATE]"
type input "Shipped / In Transit"
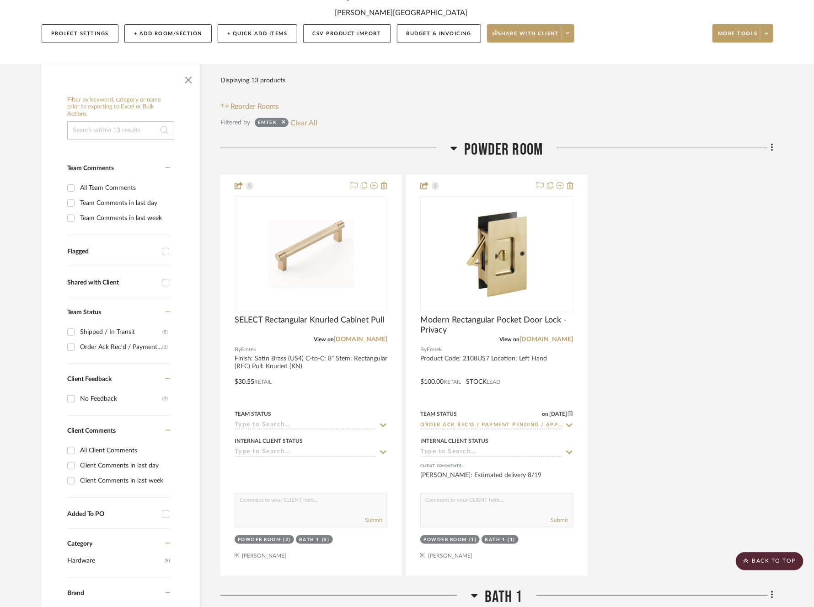
scroll to position [106, 3]
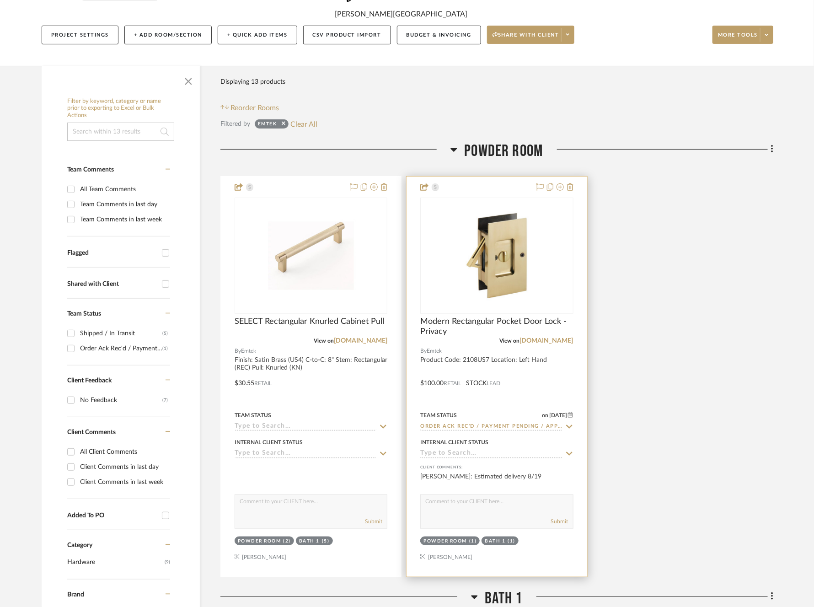
click at [565, 427] on icon at bounding box center [569, 426] width 8 height 7
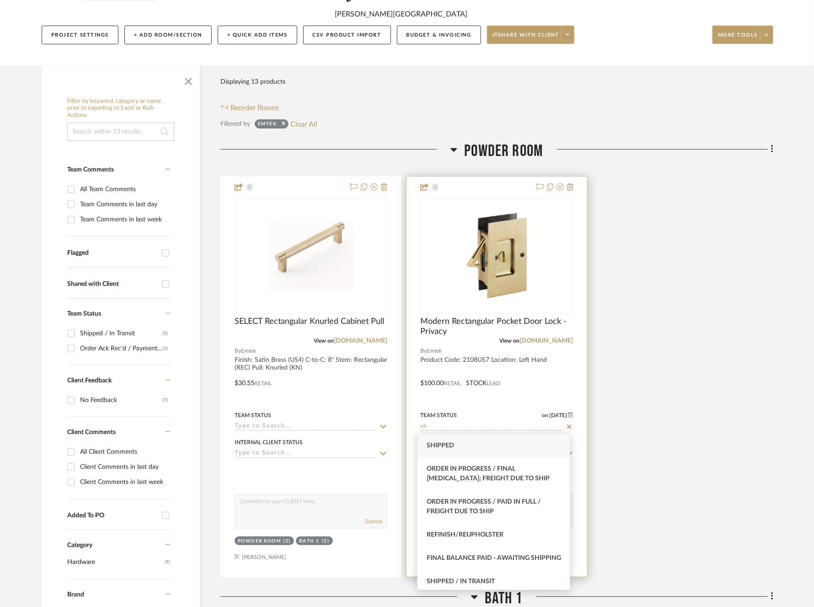
scroll to position [36, 0]
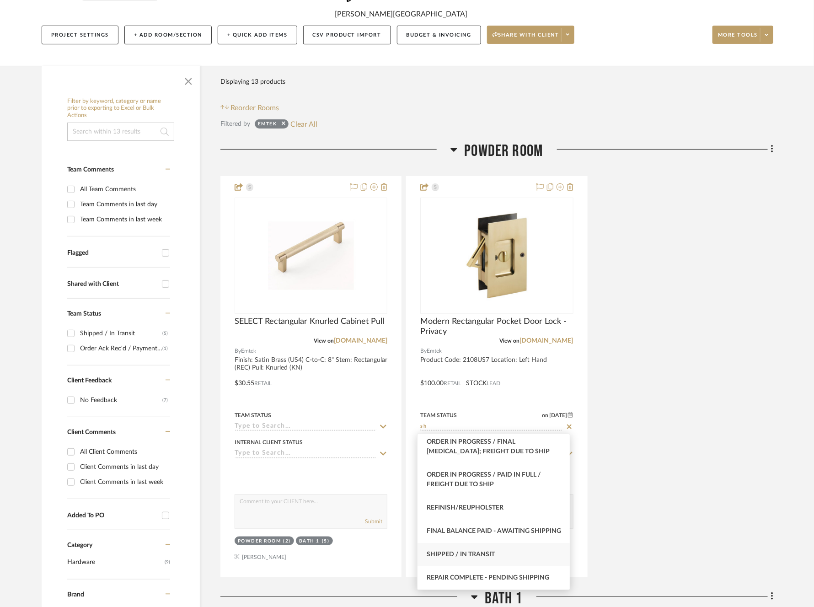
type input "sh"
click at [485, 556] on span "Shipped / In Transit" at bounding box center [461, 554] width 68 height 6
type input "[DATE]"
type input "Shipped / In Transit"
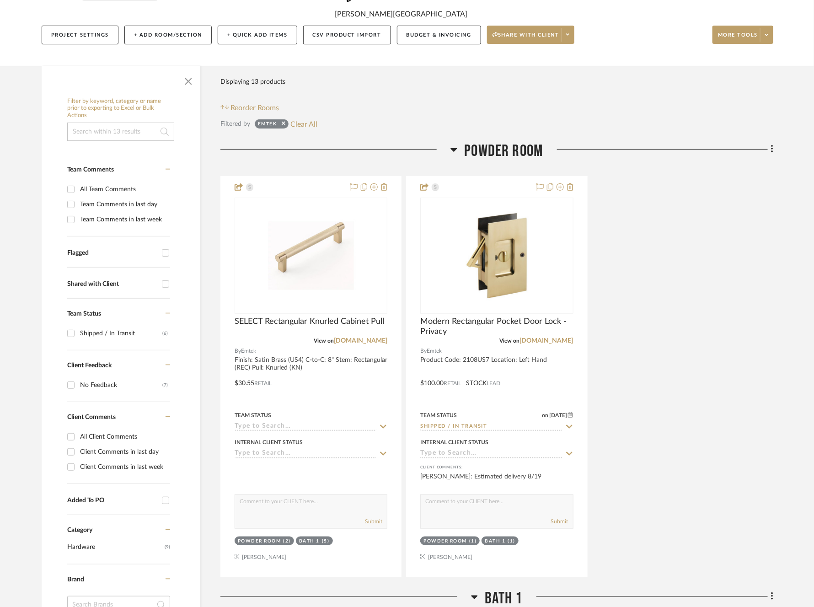
click at [672, 394] on div "SELECT Rectangular Knurled Cabinet Pull View on [DOMAIN_NAME] By Emtek Finish: …" at bounding box center [496, 376] width 553 height 401
